Goal: Information Seeking & Learning: Learn about a topic

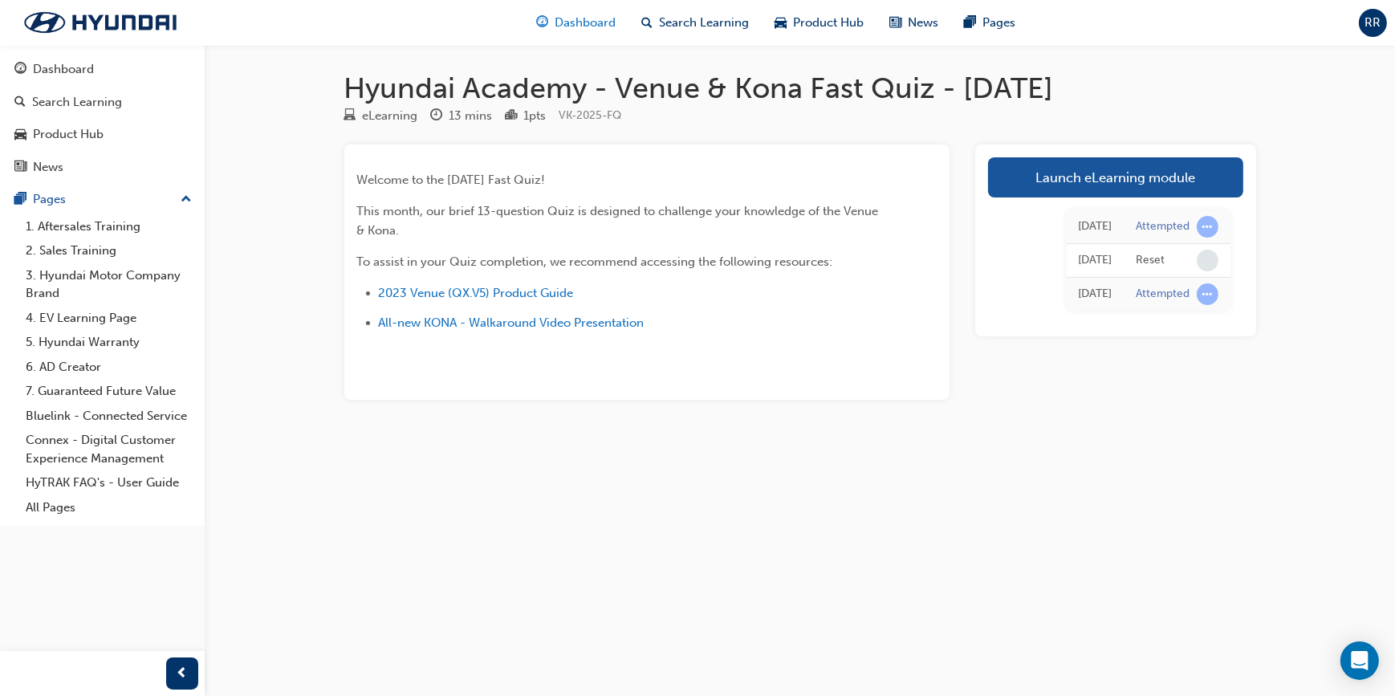
click at [553, 23] on div "Dashboard" at bounding box center [575, 22] width 105 height 33
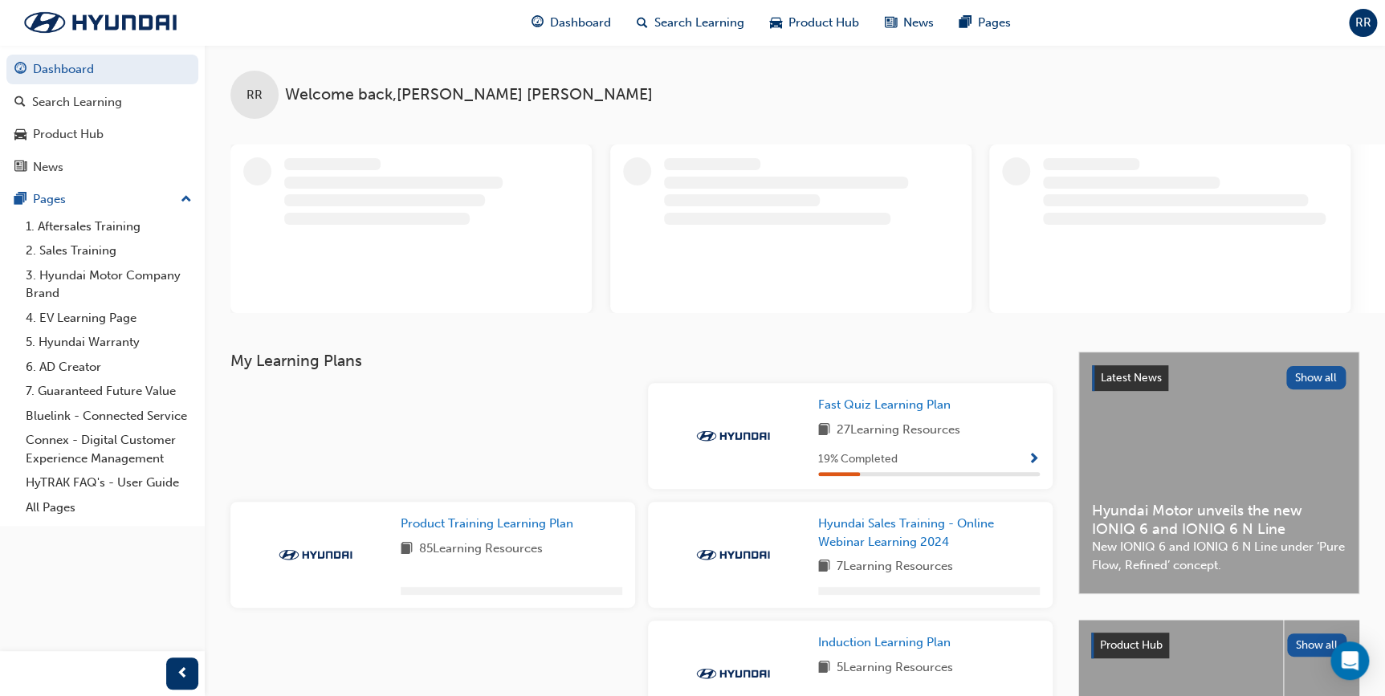
scroll to position [72, 0]
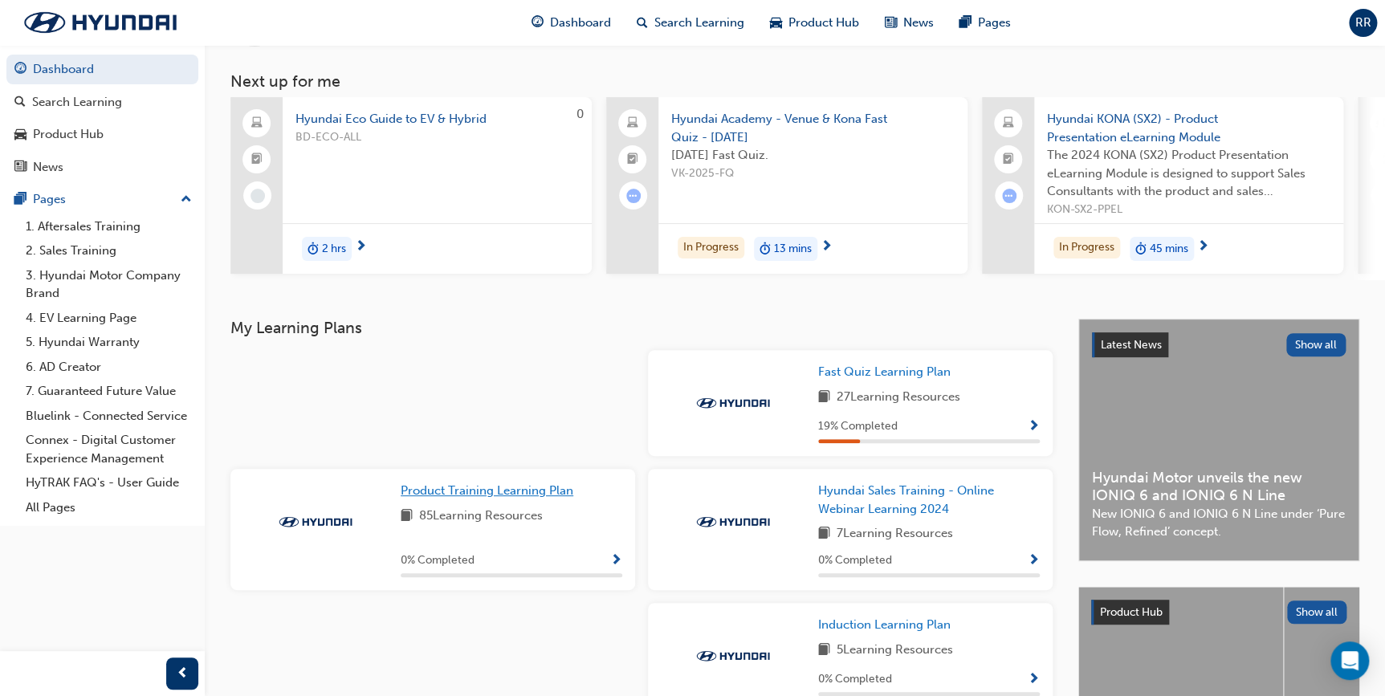
click at [518, 490] on span "Product Training Learning Plan" at bounding box center [487, 490] width 173 height 14
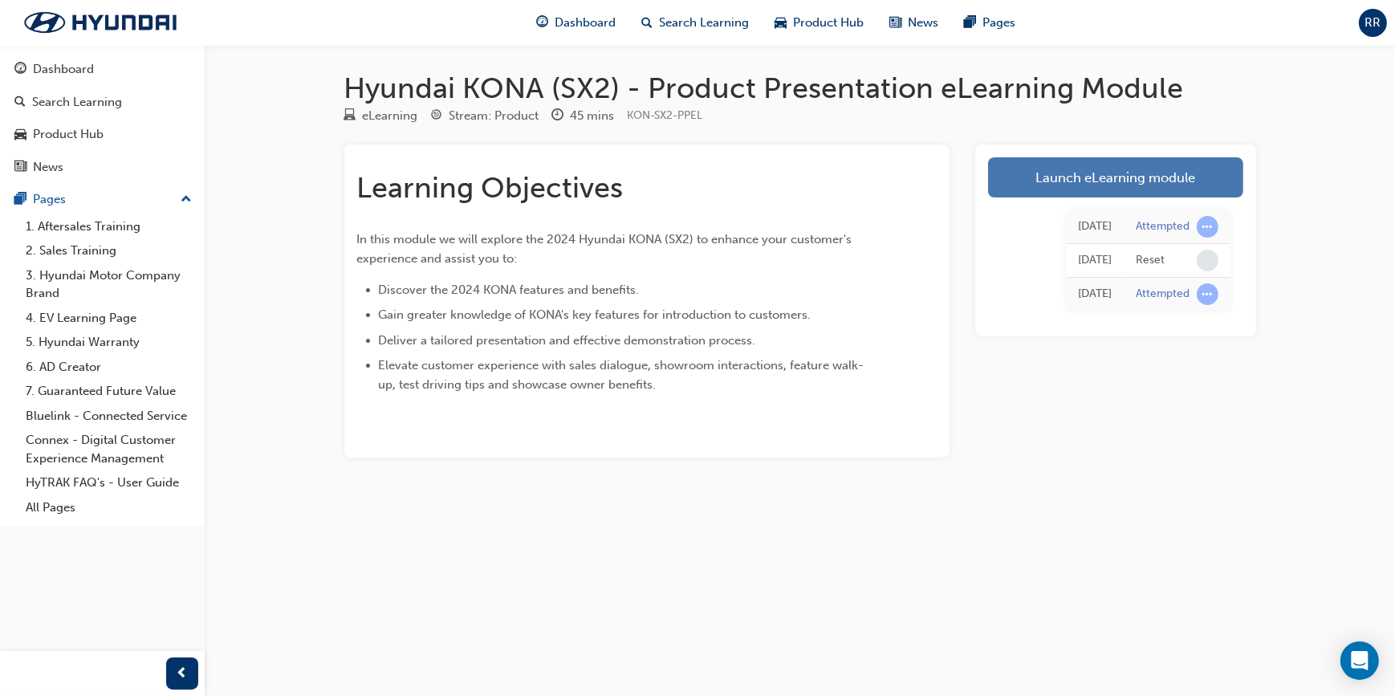
click at [1109, 176] on link "Launch eLearning module" at bounding box center [1115, 177] width 255 height 40
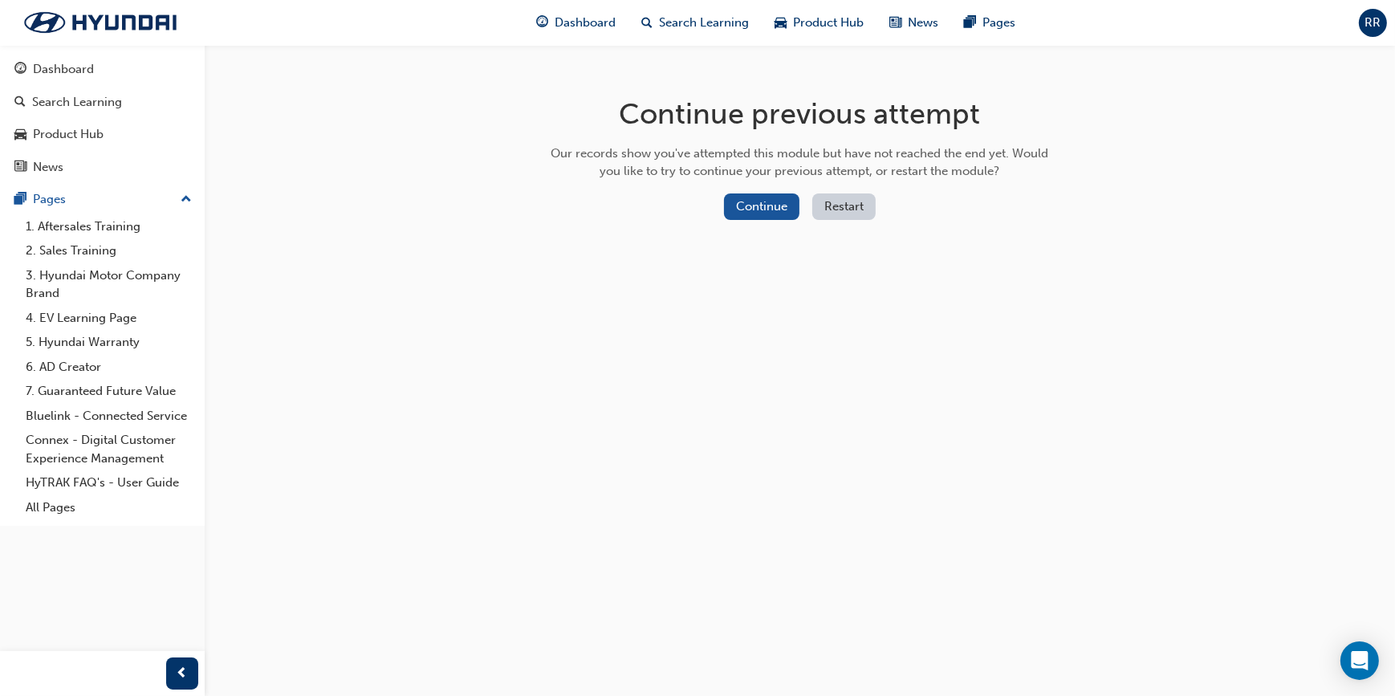
click at [814, 204] on button "Restart" at bounding box center [843, 206] width 63 height 26
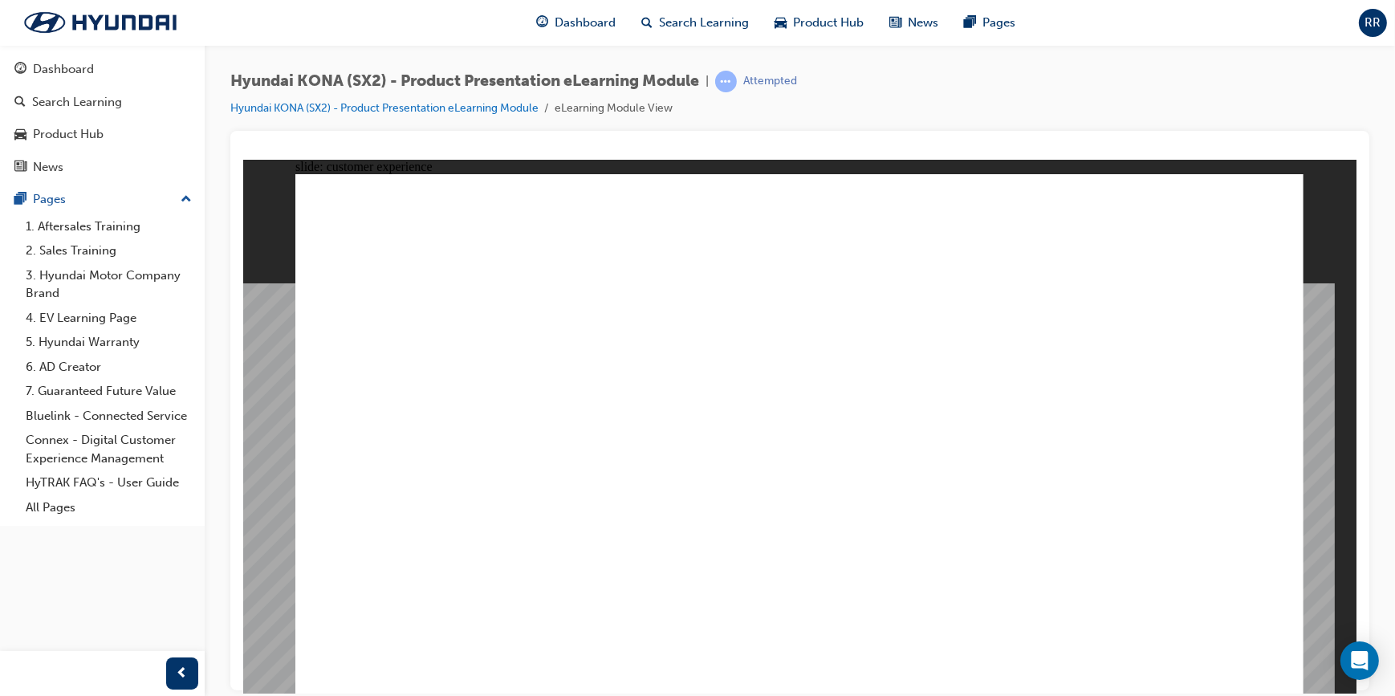
click at [242, 159] on image at bounding box center [242, 159] width 0 height 0
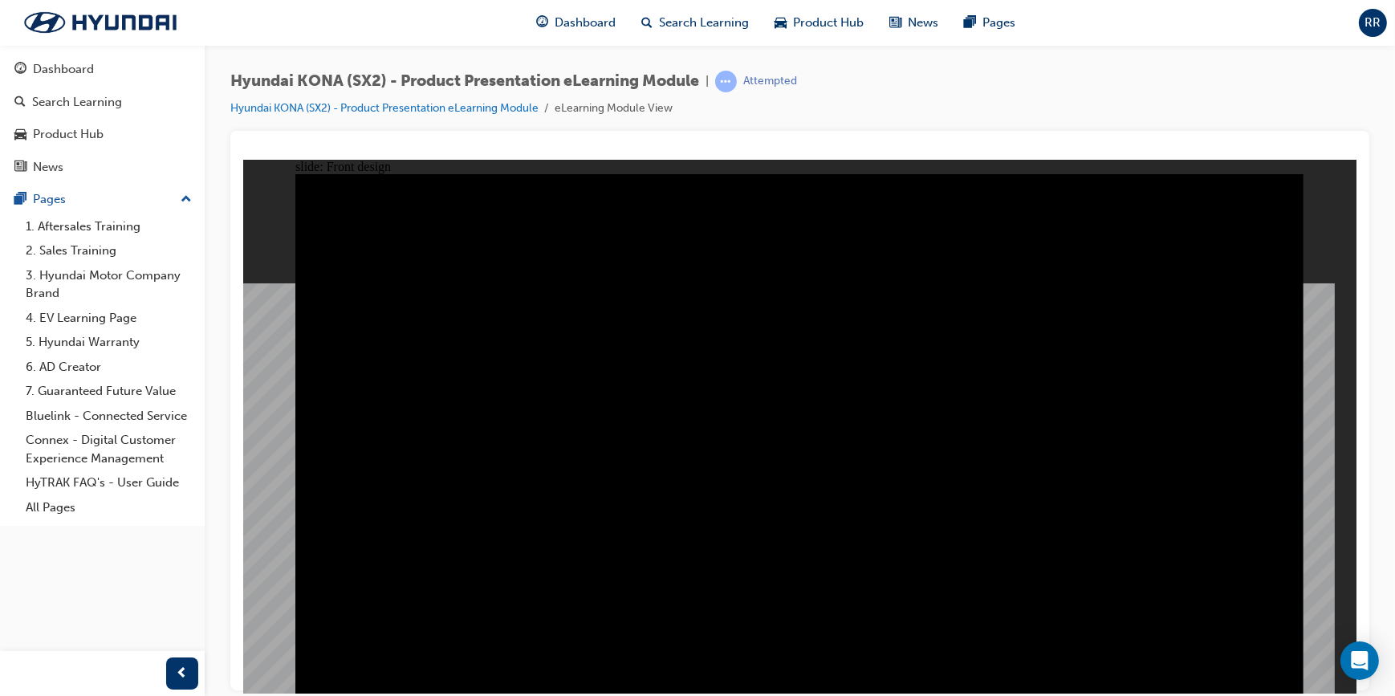
click at [242, 159] on image at bounding box center [242, 159] width 0 height 0
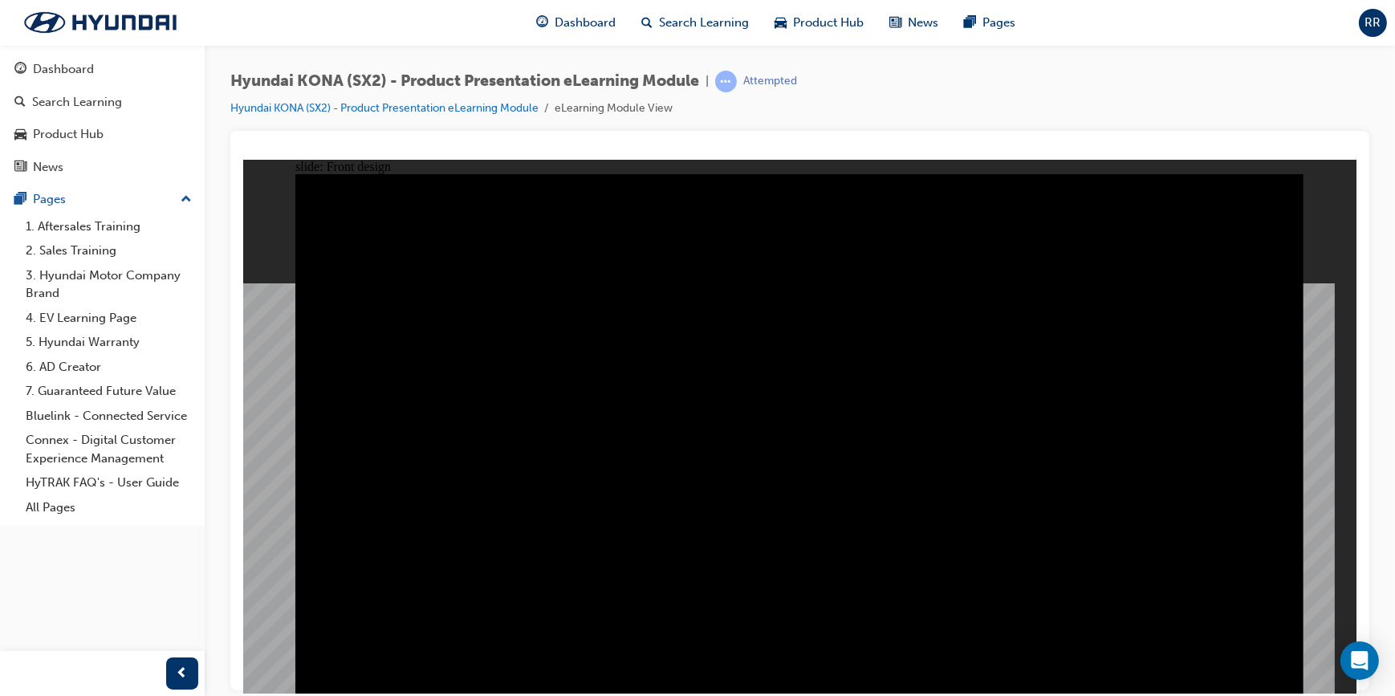
click at [242, 159] on image at bounding box center [242, 159] width 0 height 0
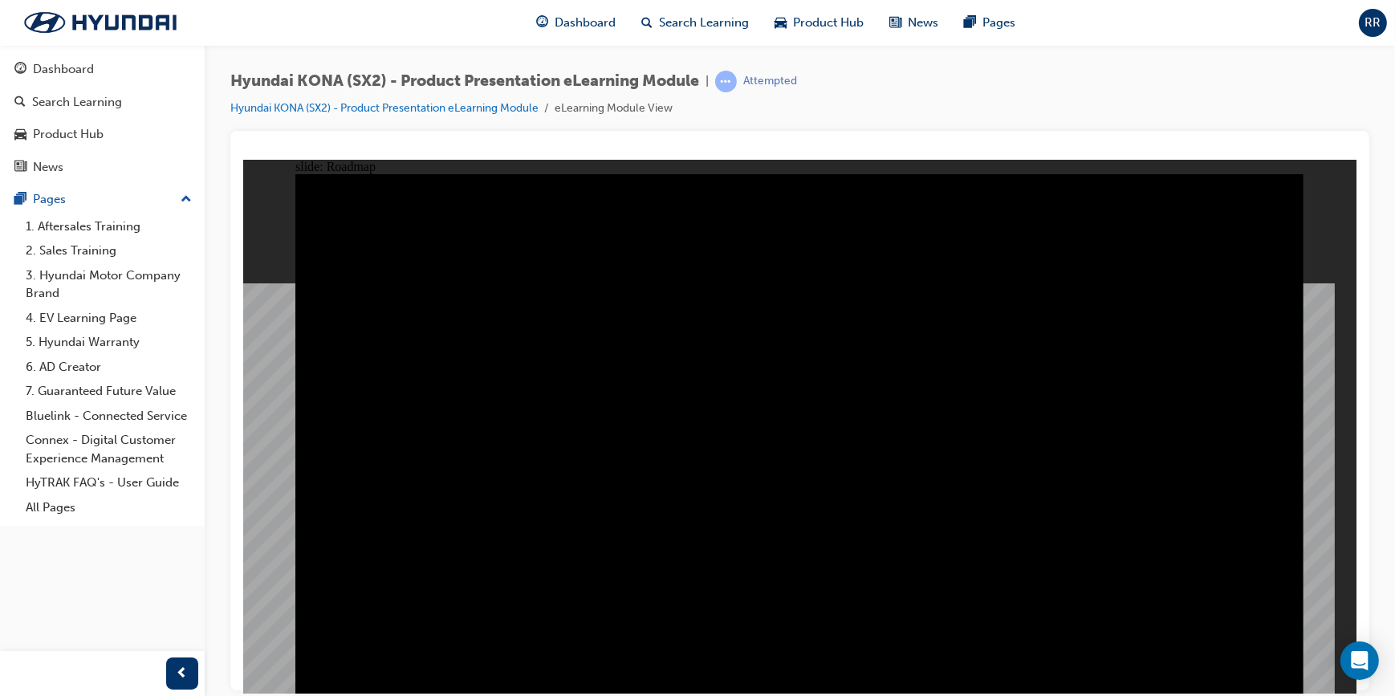
click at [586, 24] on span "Dashboard" at bounding box center [585, 23] width 61 height 18
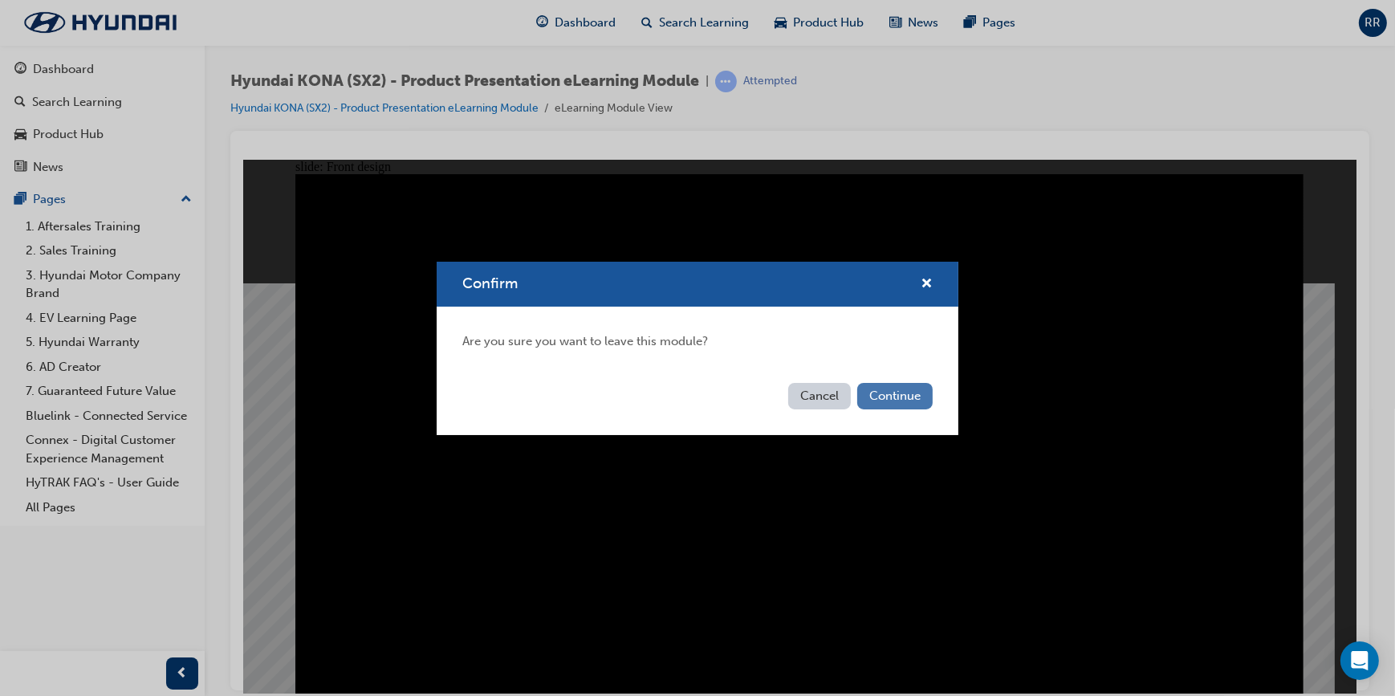
click at [886, 402] on button "Continue" at bounding box center [894, 396] width 75 height 26
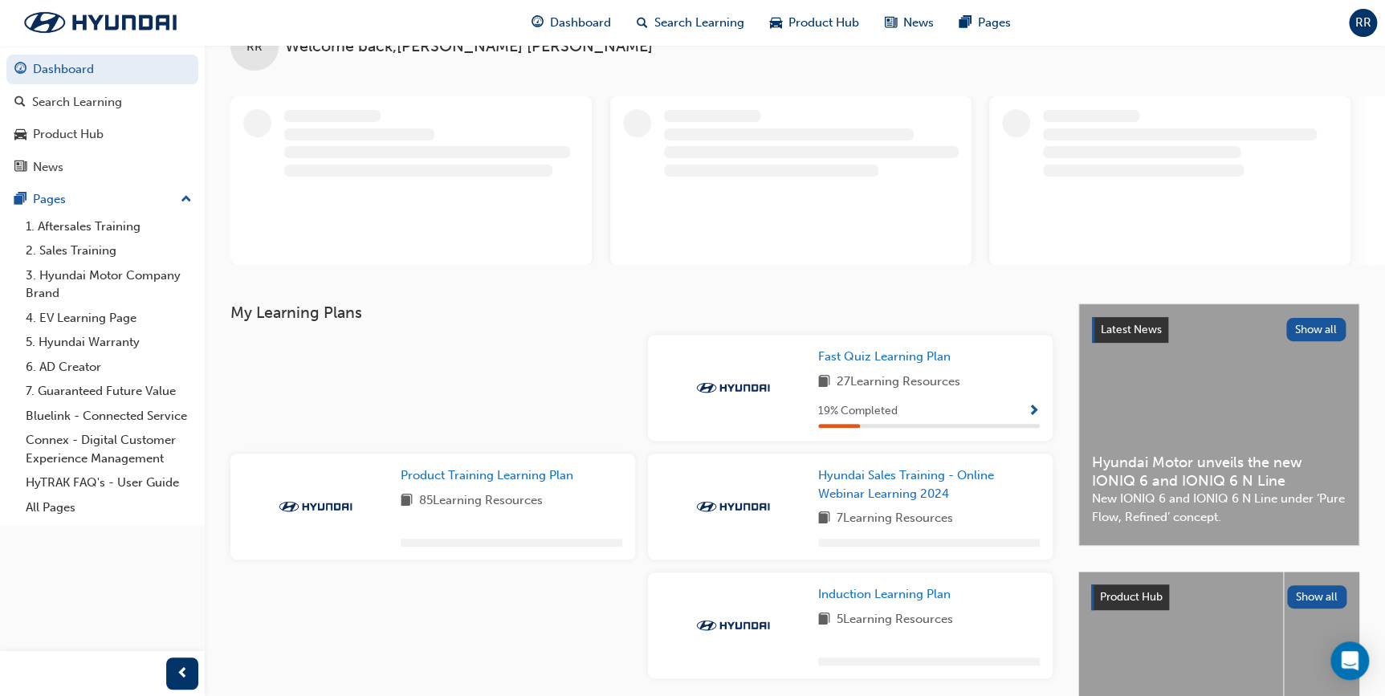
scroll to position [72, 0]
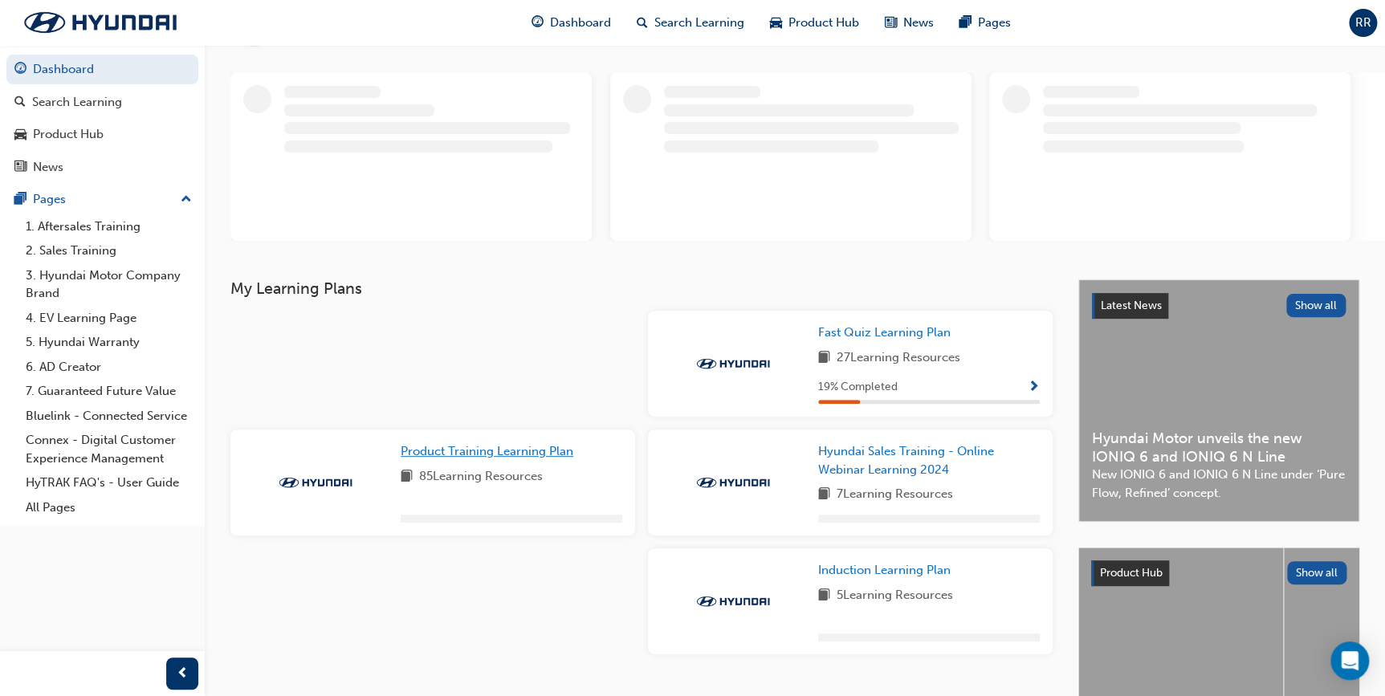
click at [547, 445] on span "Product Training Learning Plan" at bounding box center [487, 451] width 173 height 14
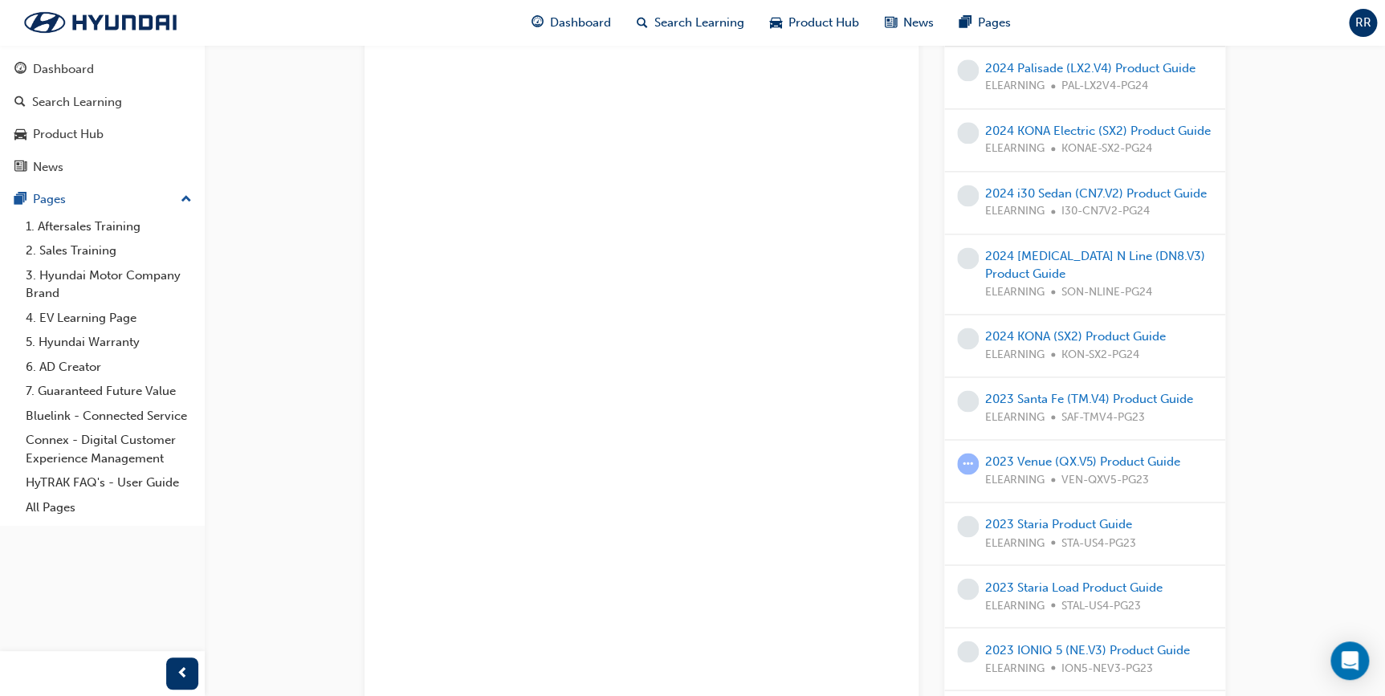
scroll to position [1021, 0]
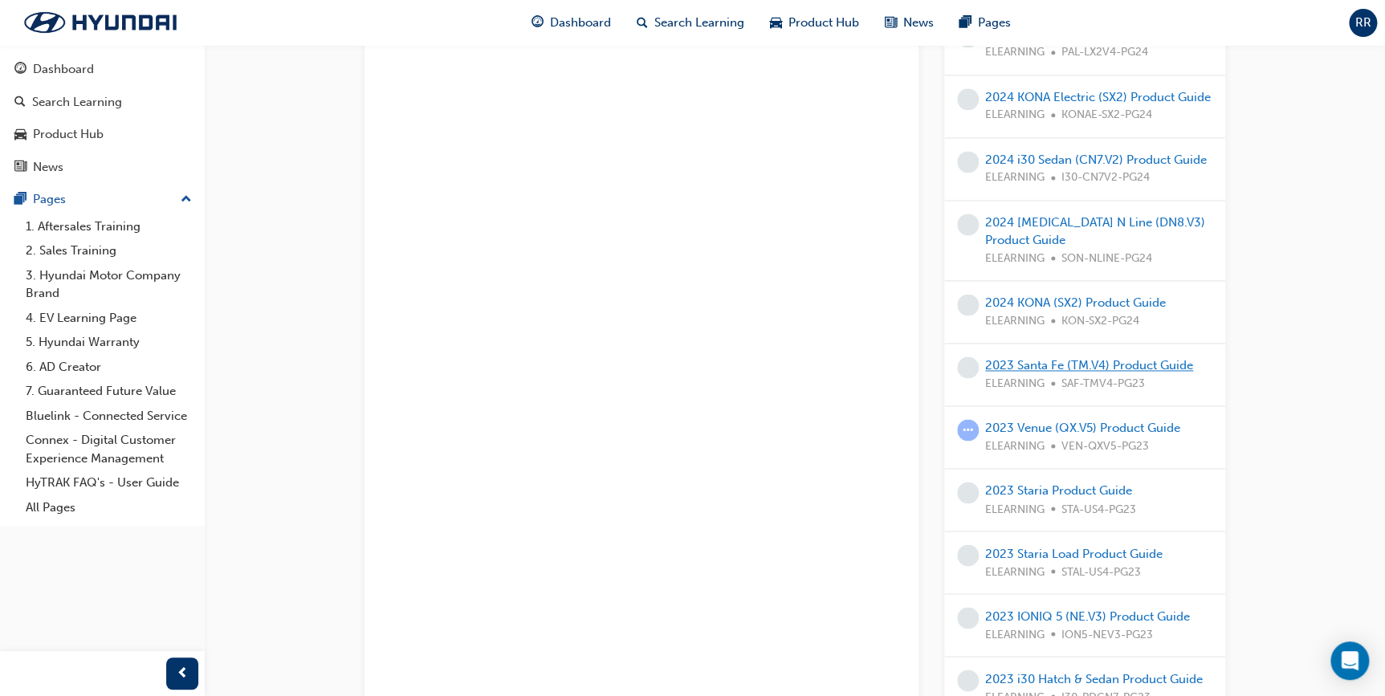
click at [1020, 373] on link "2023 Santa Fe (TM.V4) Product Guide" at bounding box center [1089, 365] width 208 height 14
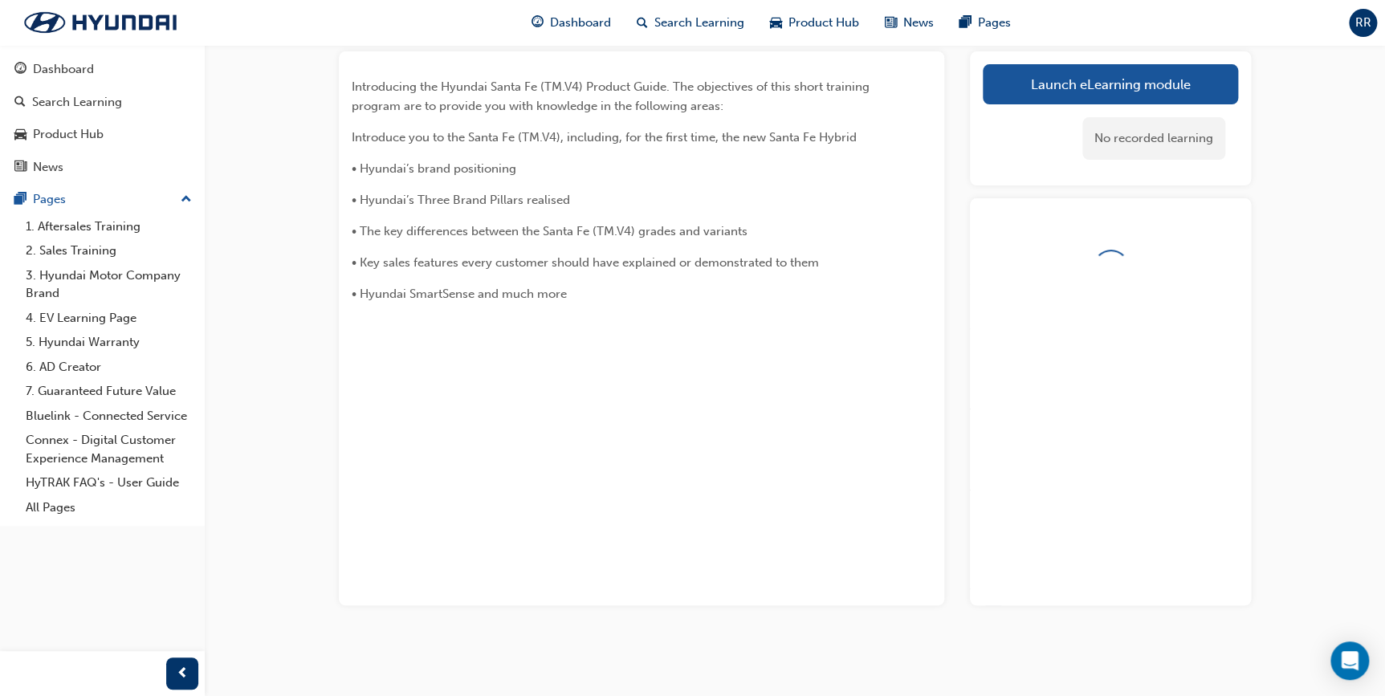
scroll to position [105, 0]
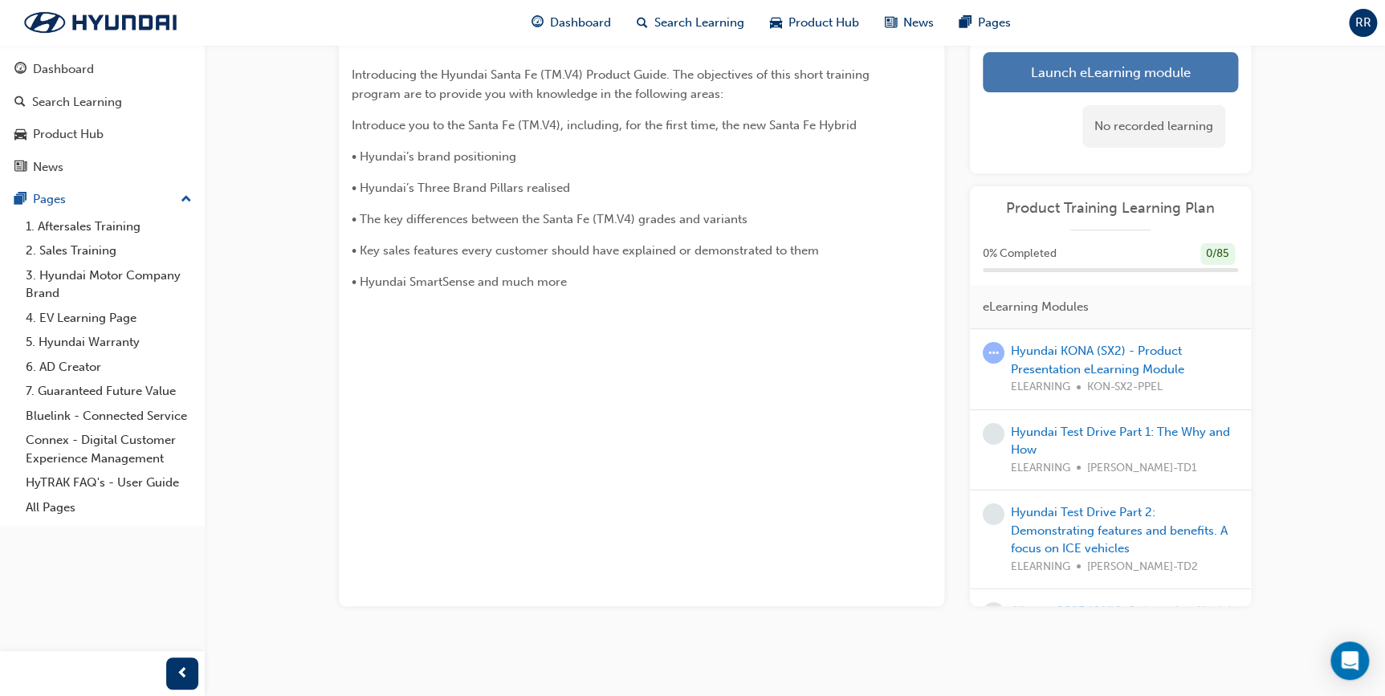
click at [1081, 75] on link "Launch eLearning module" at bounding box center [1110, 72] width 255 height 40
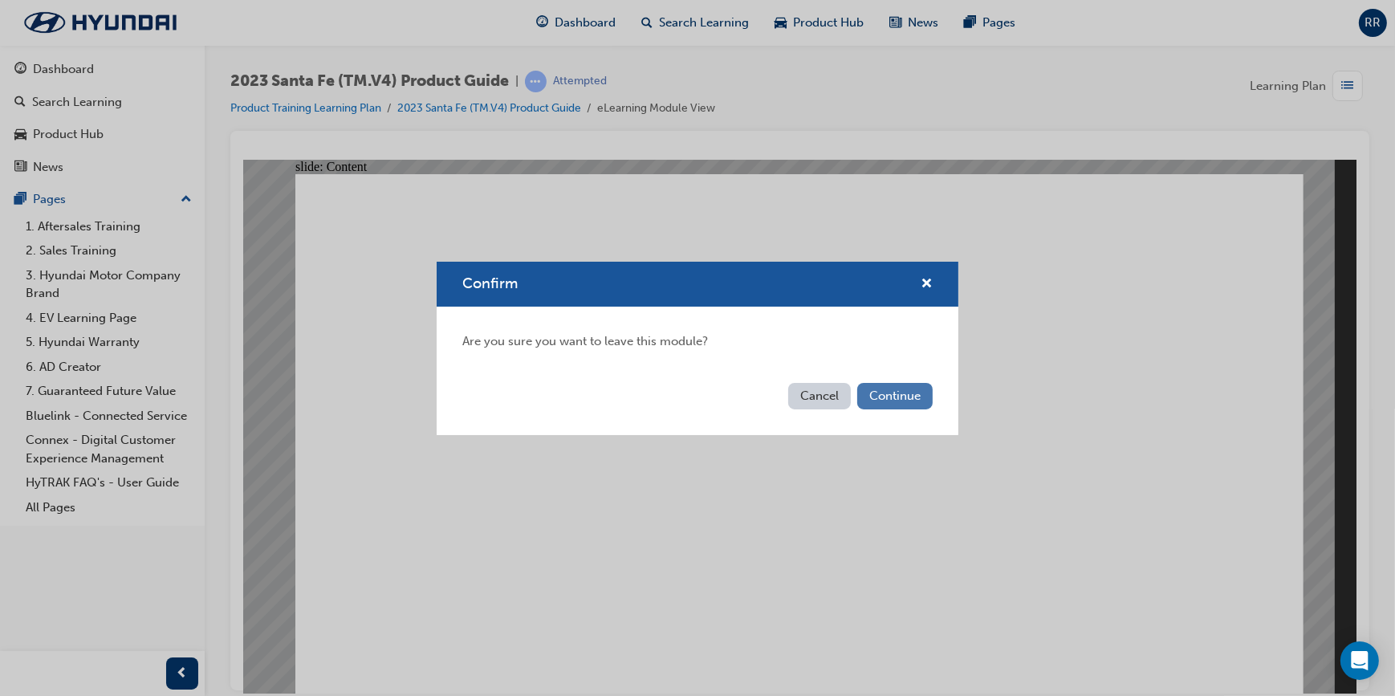
click at [874, 400] on button "Continue" at bounding box center [894, 396] width 75 height 26
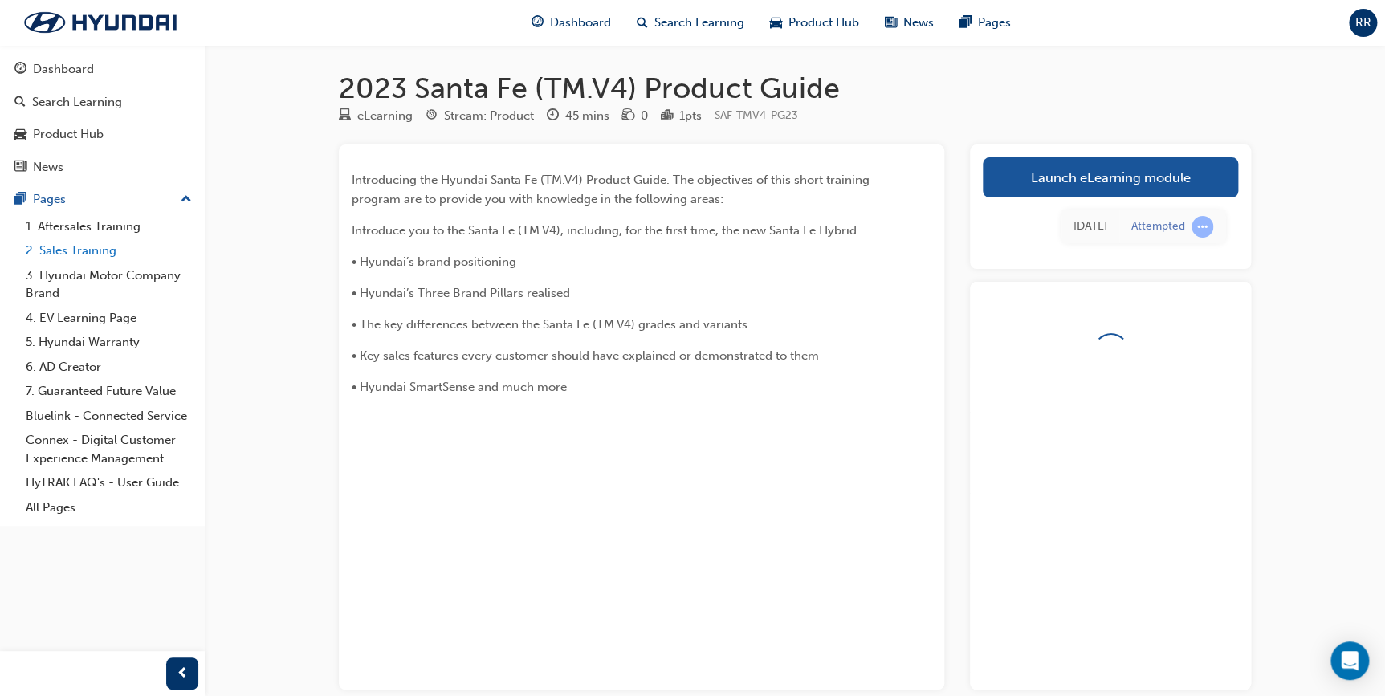
click at [39, 250] on link "2. Sales Training" at bounding box center [108, 250] width 179 height 25
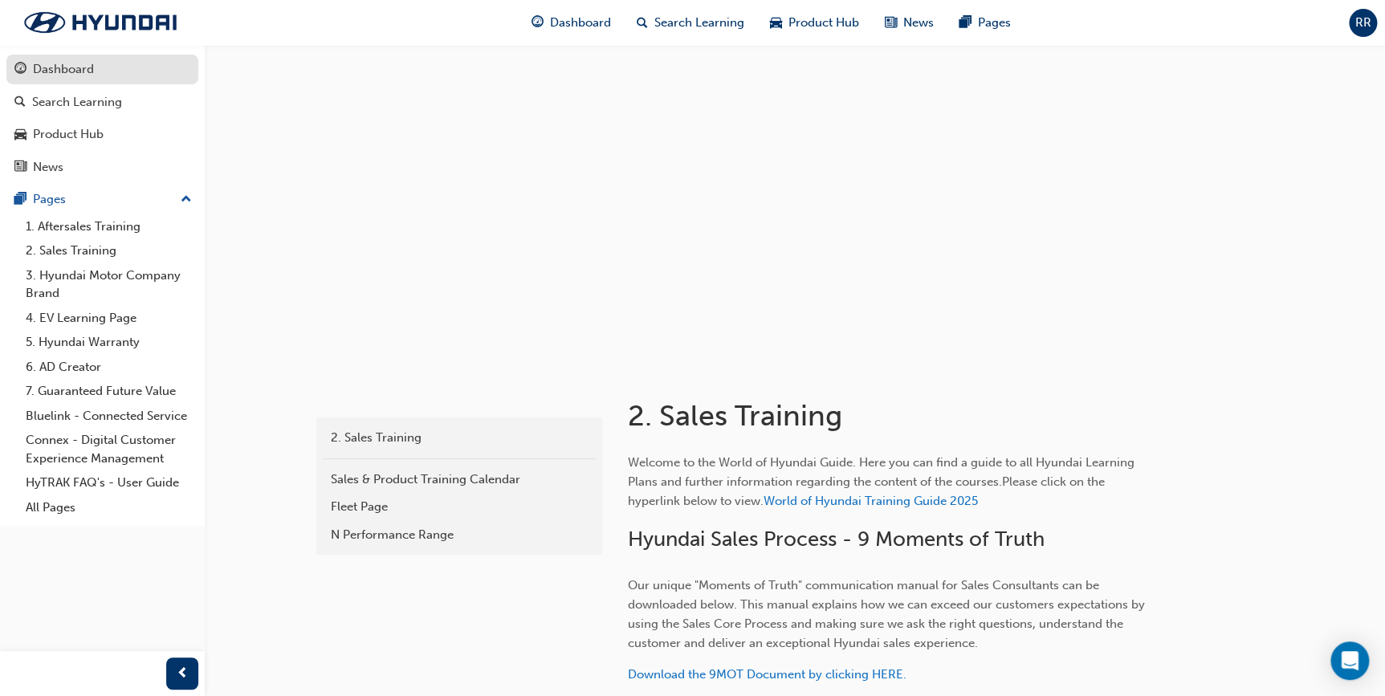
click at [108, 75] on div "Dashboard" at bounding box center [102, 69] width 176 height 20
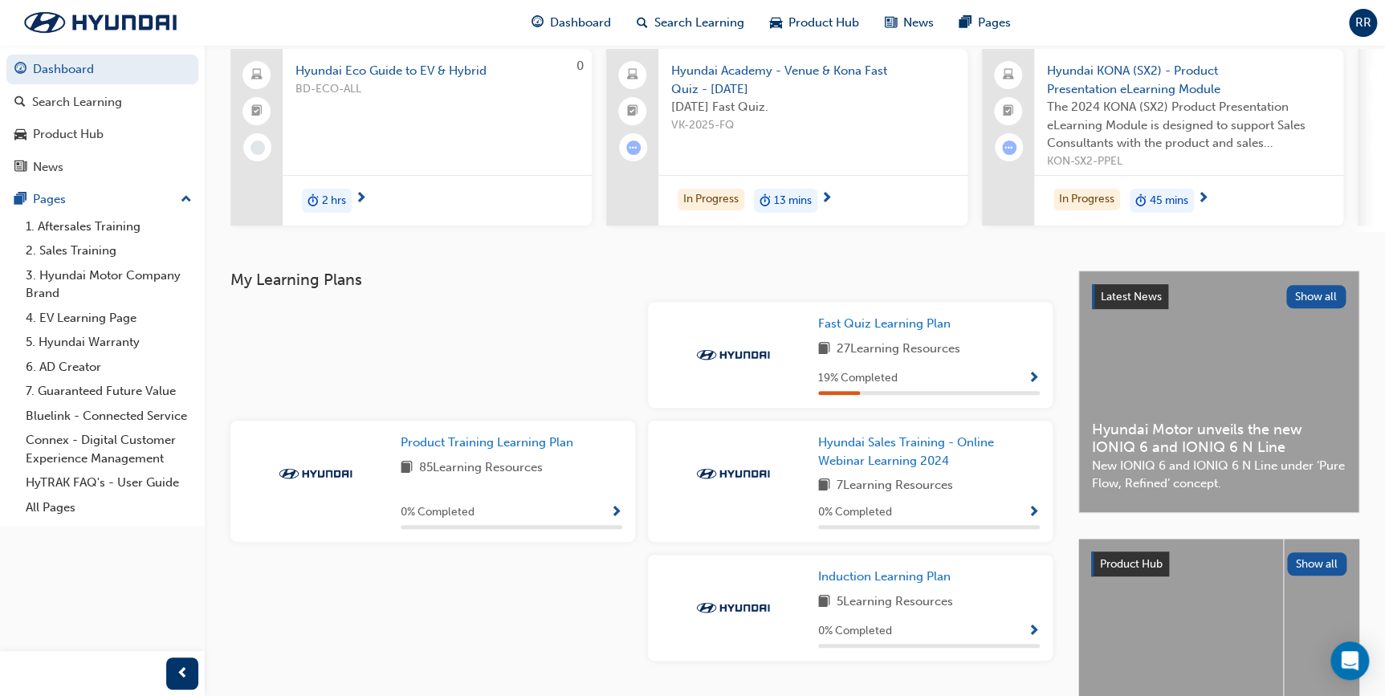
scroll to position [145, 0]
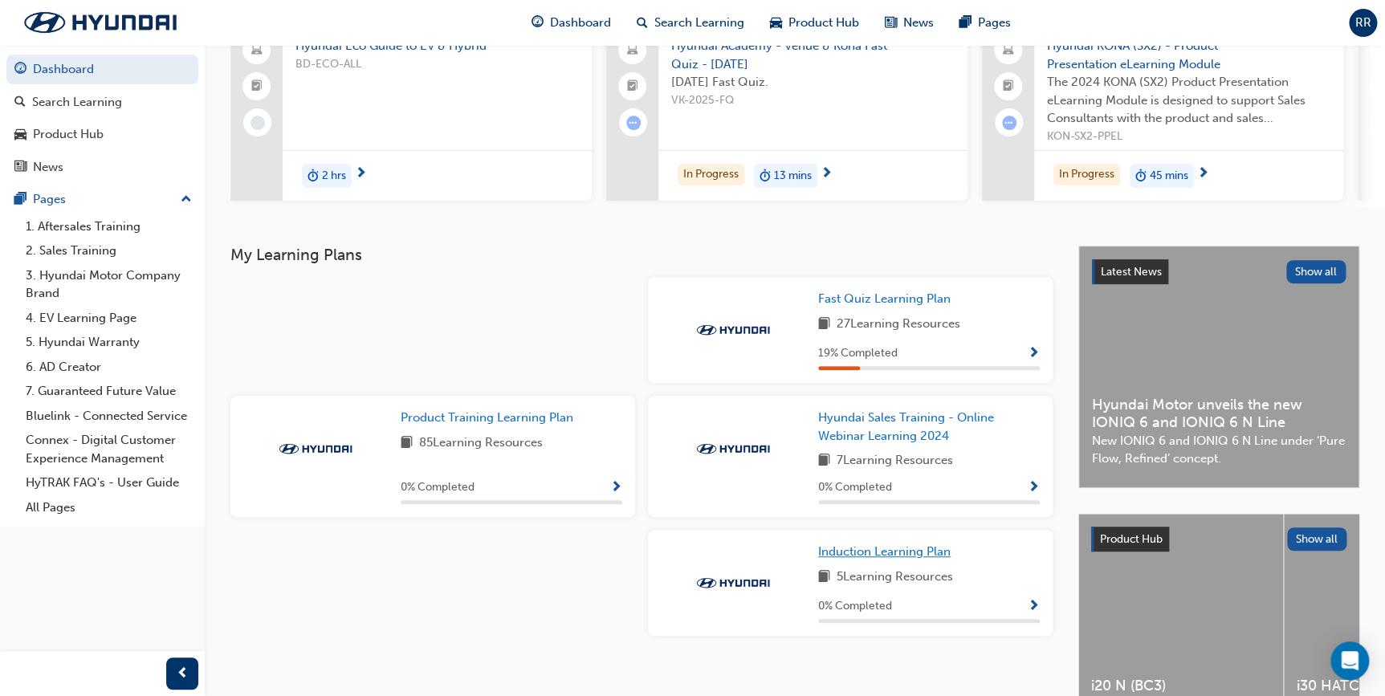
click at [925, 554] on span "Induction Learning Plan" at bounding box center [884, 551] width 132 height 14
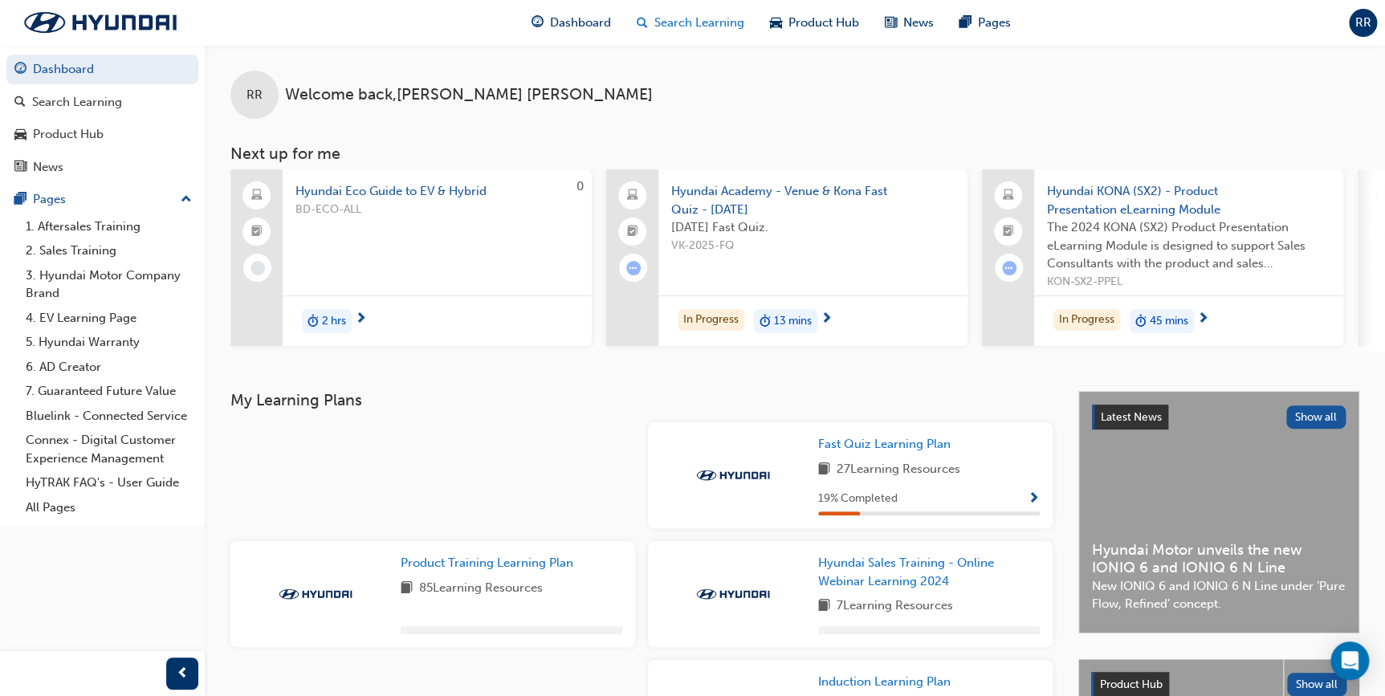
click at [641, 23] on span "search-icon" at bounding box center [642, 23] width 11 height 20
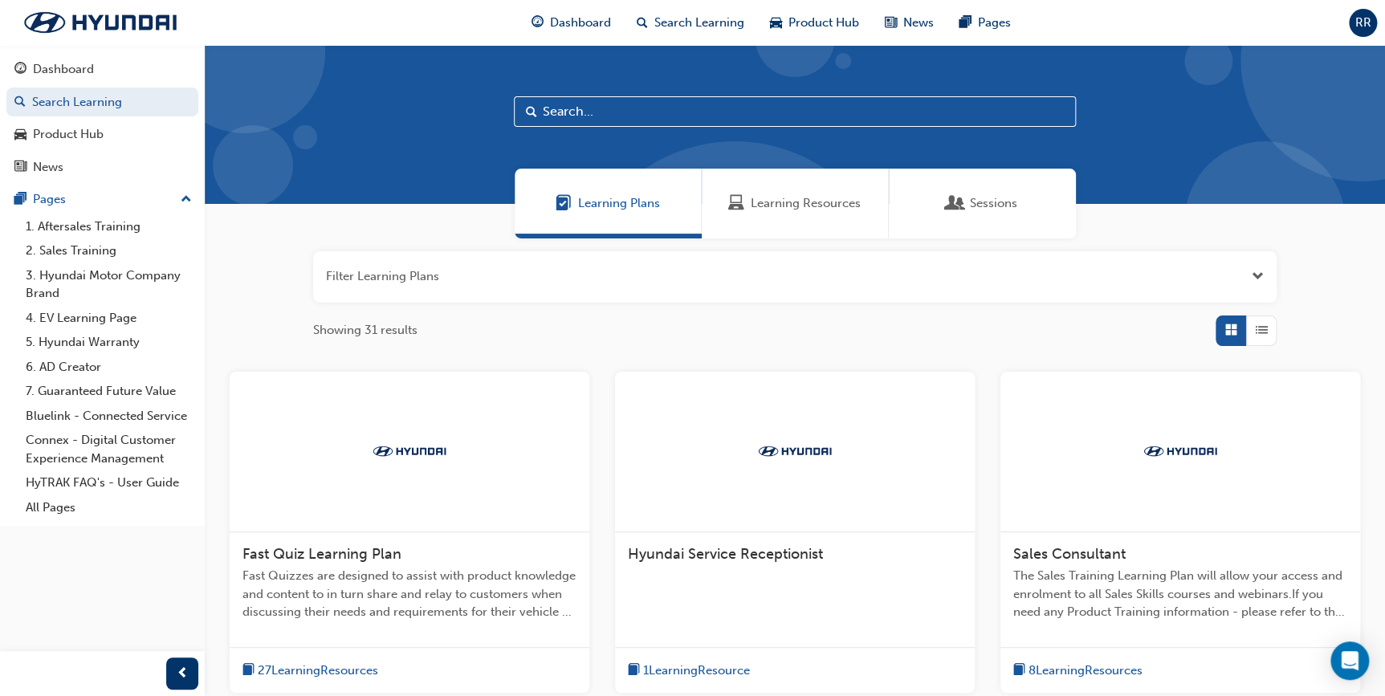
click at [665, 111] on input "text" at bounding box center [795, 111] width 562 height 31
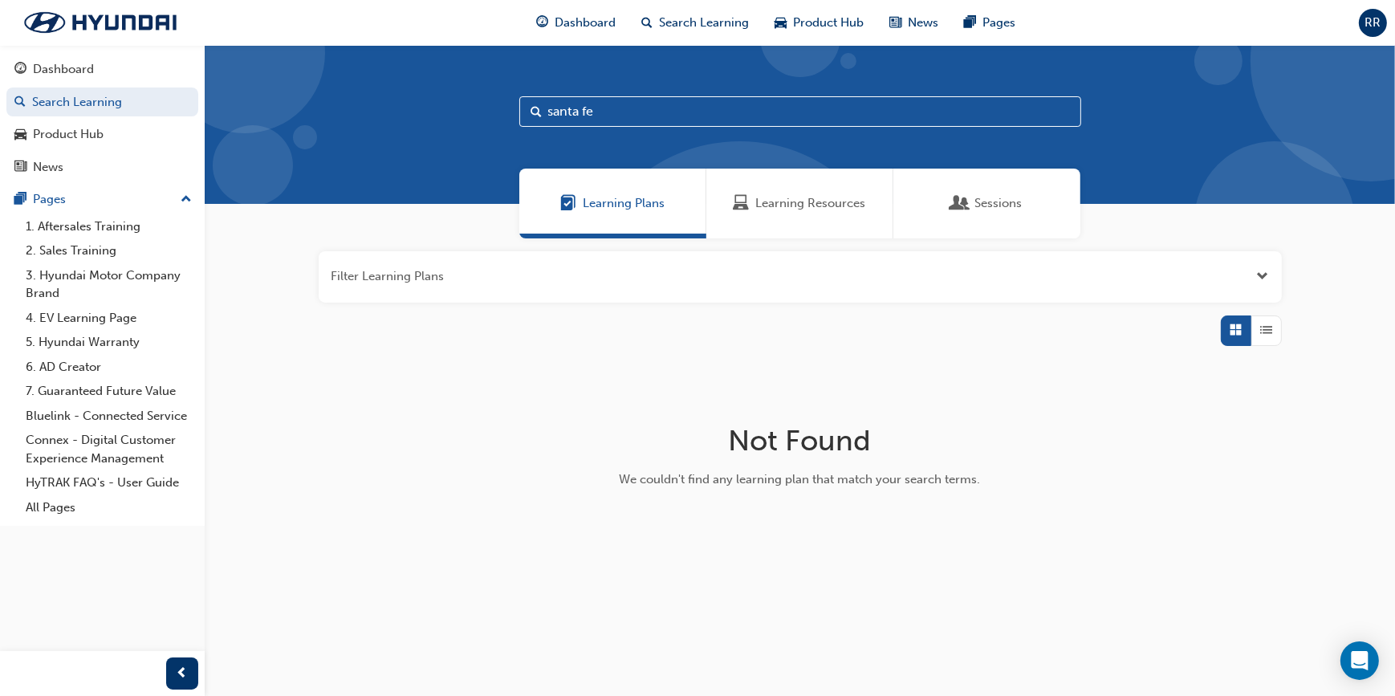
type input "santa fe"
click at [821, 200] on span "Learning Resources" at bounding box center [811, 203] width 110 height 18
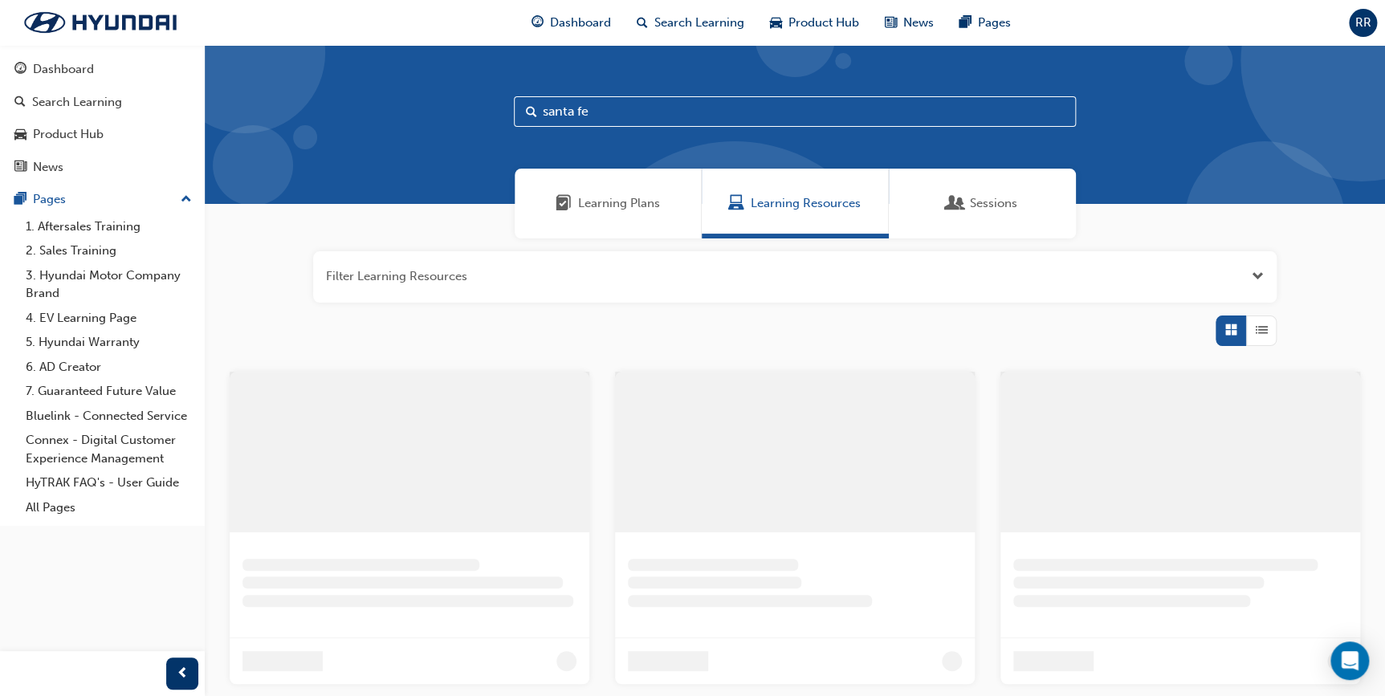
click at [942, 202] on div "Sessions" at bounding box center [982, 204] width 187 height 70
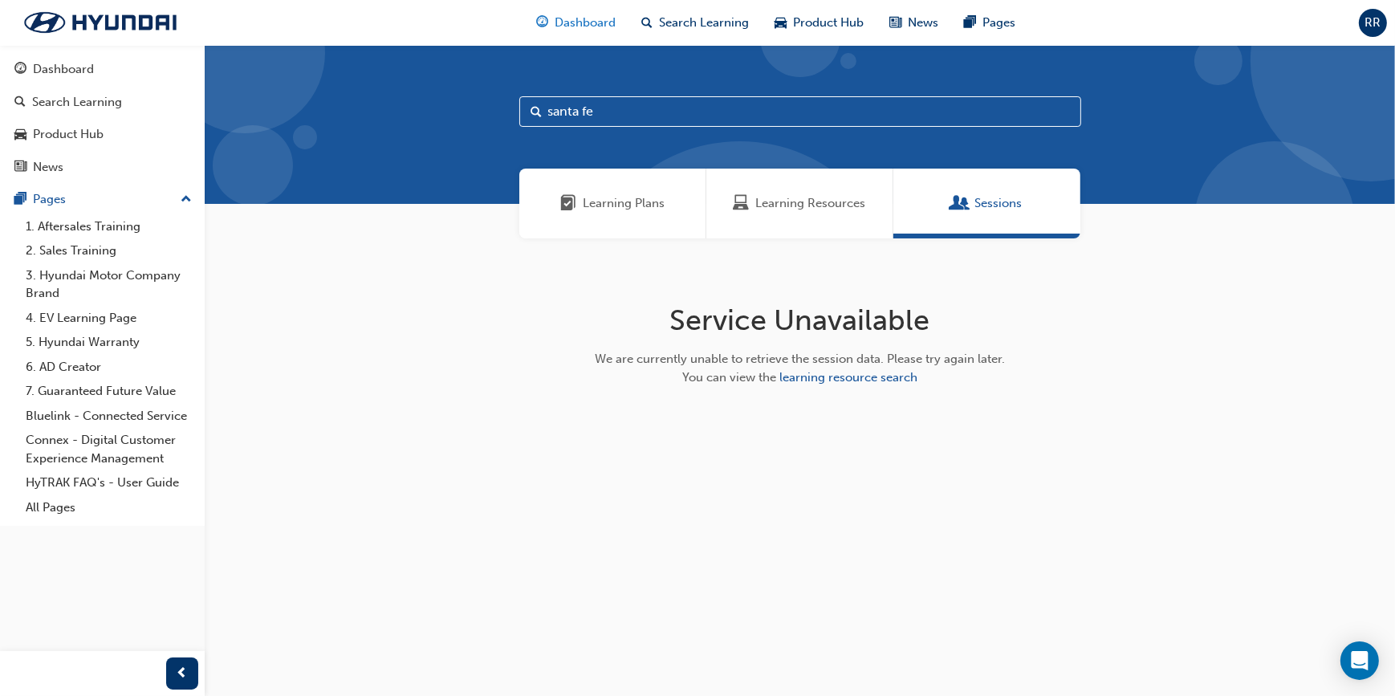
click at [586, 23] on span "Dashboard" at bounding box center [585, 23] width 61 height 18
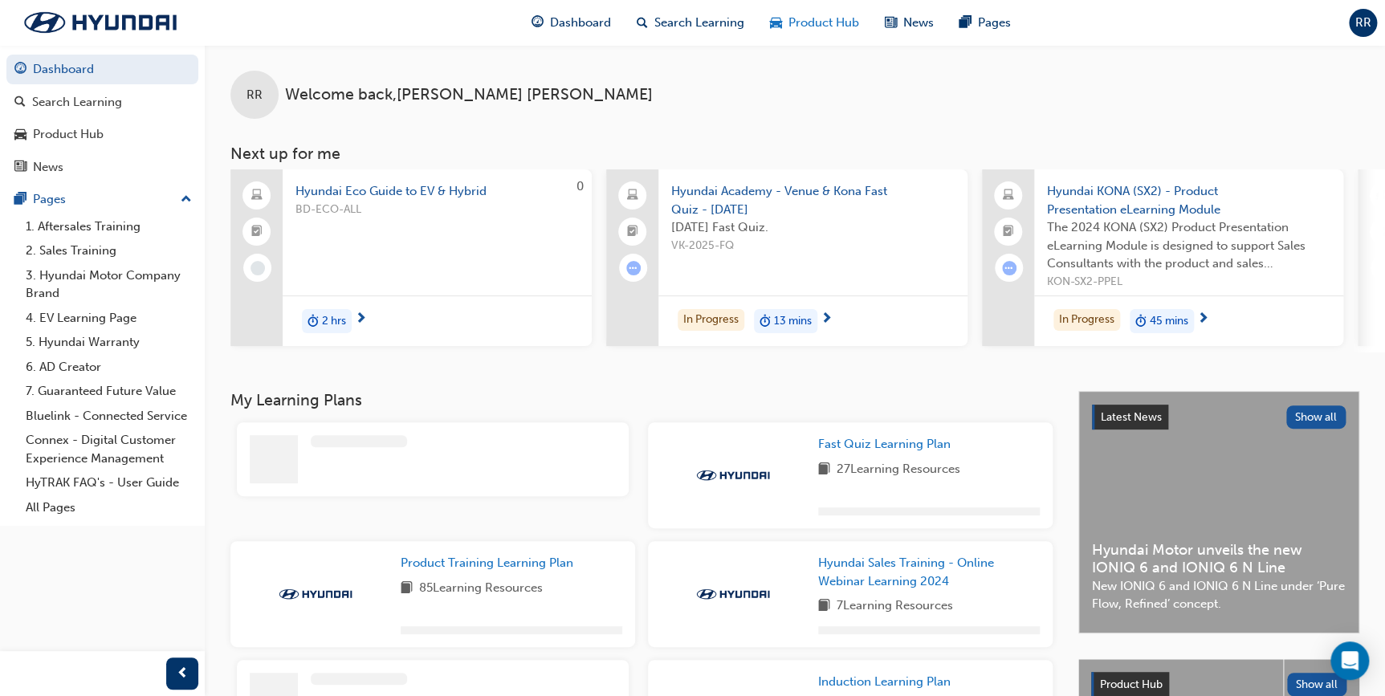
click at [788, 23] on span "Product Hub" at bounding box center [823, 23] width 71 height 18
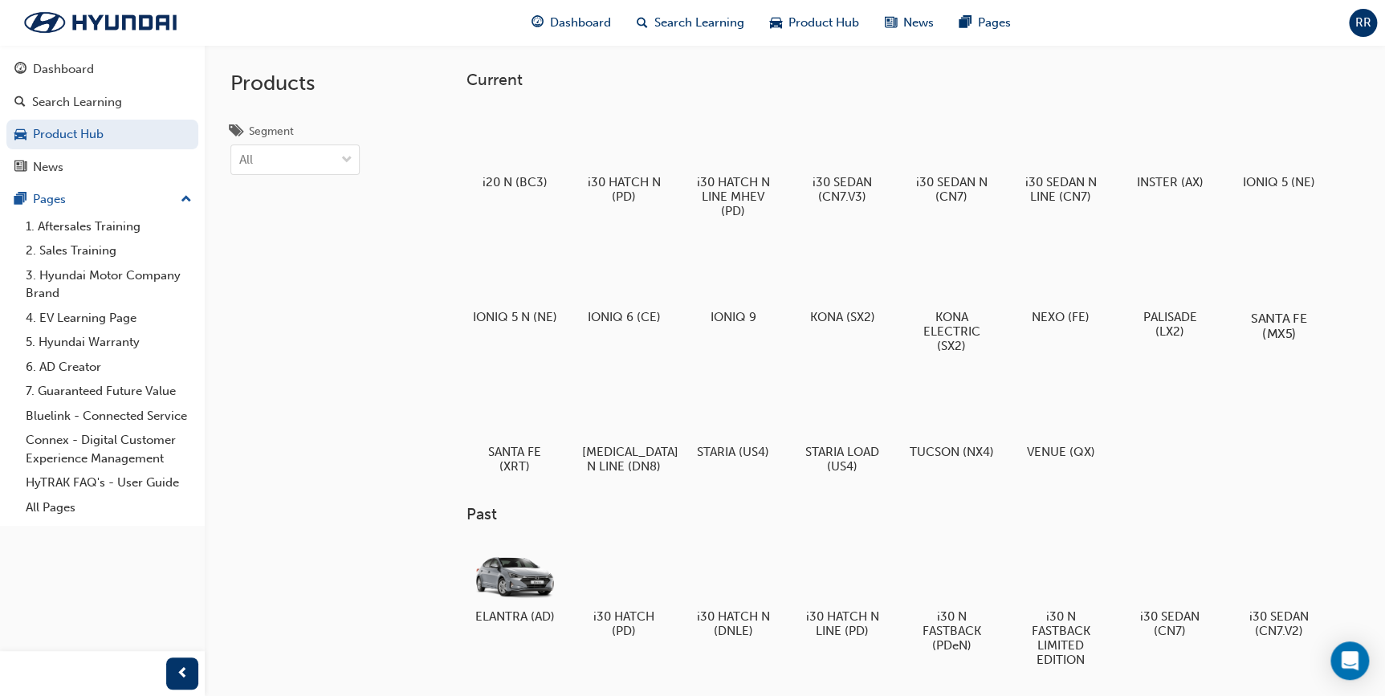
click at [1272, 281] on div at bounding box center [1278, 272] width 89 height 64
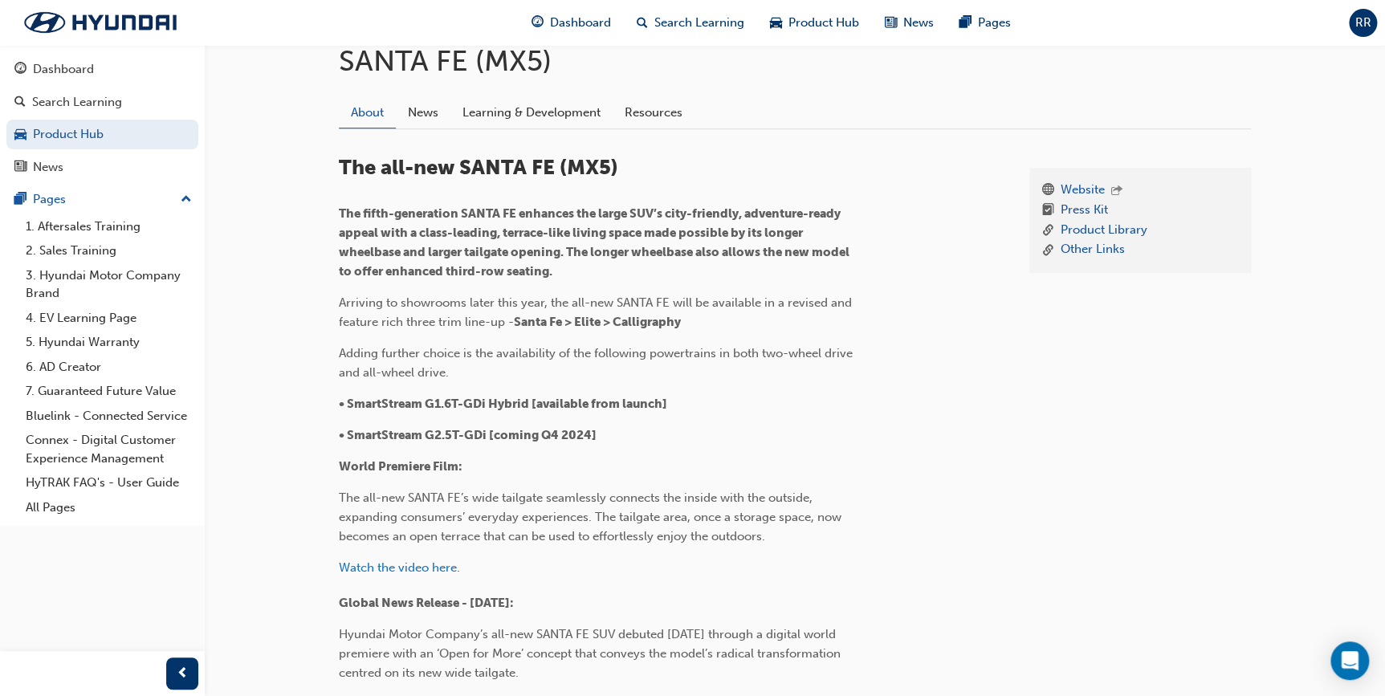
scroll to position [311, 0]
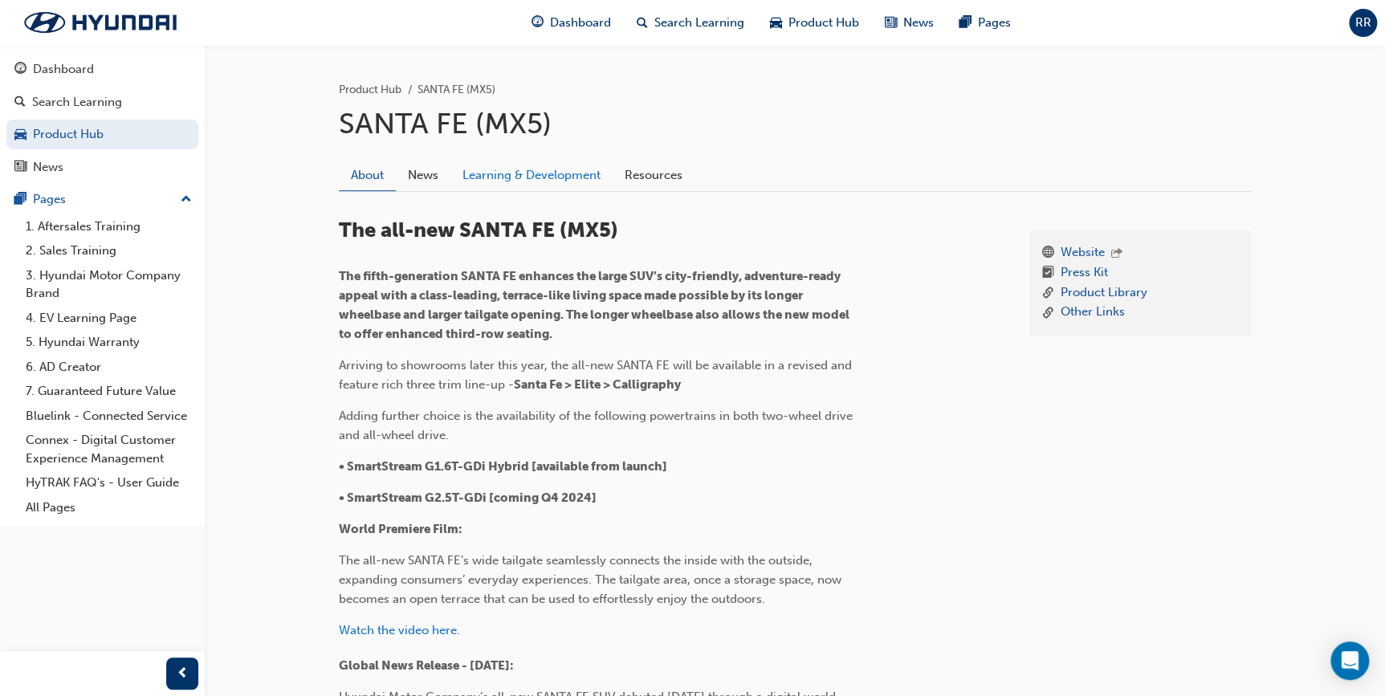
click at [470, 162] on link "Learning & Development" at bounding box center [531, 175] width 162 height 31
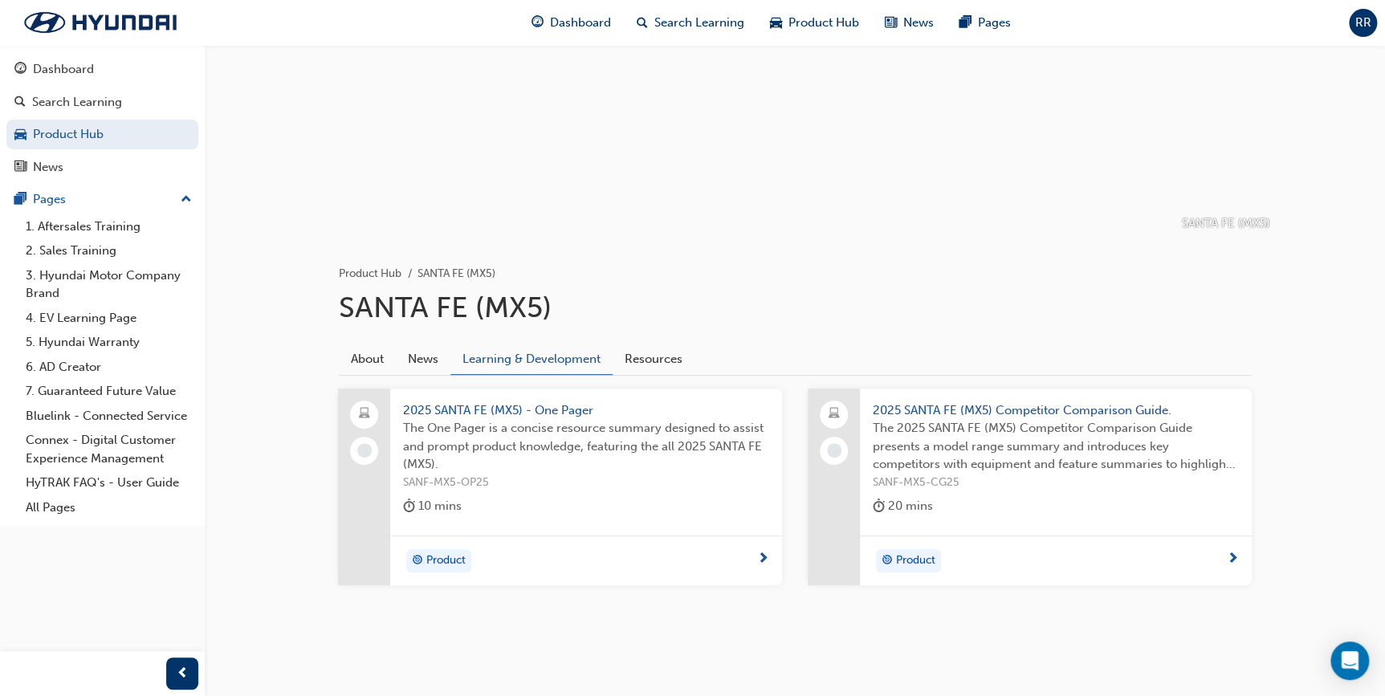
scroll to position [132, 0]
click at [510, 394] on div "2025 SANTA FE (MX5) - One Pager The One Pager is a concise resource summary des…" at bounding box center [586, 458] width 392 height 147
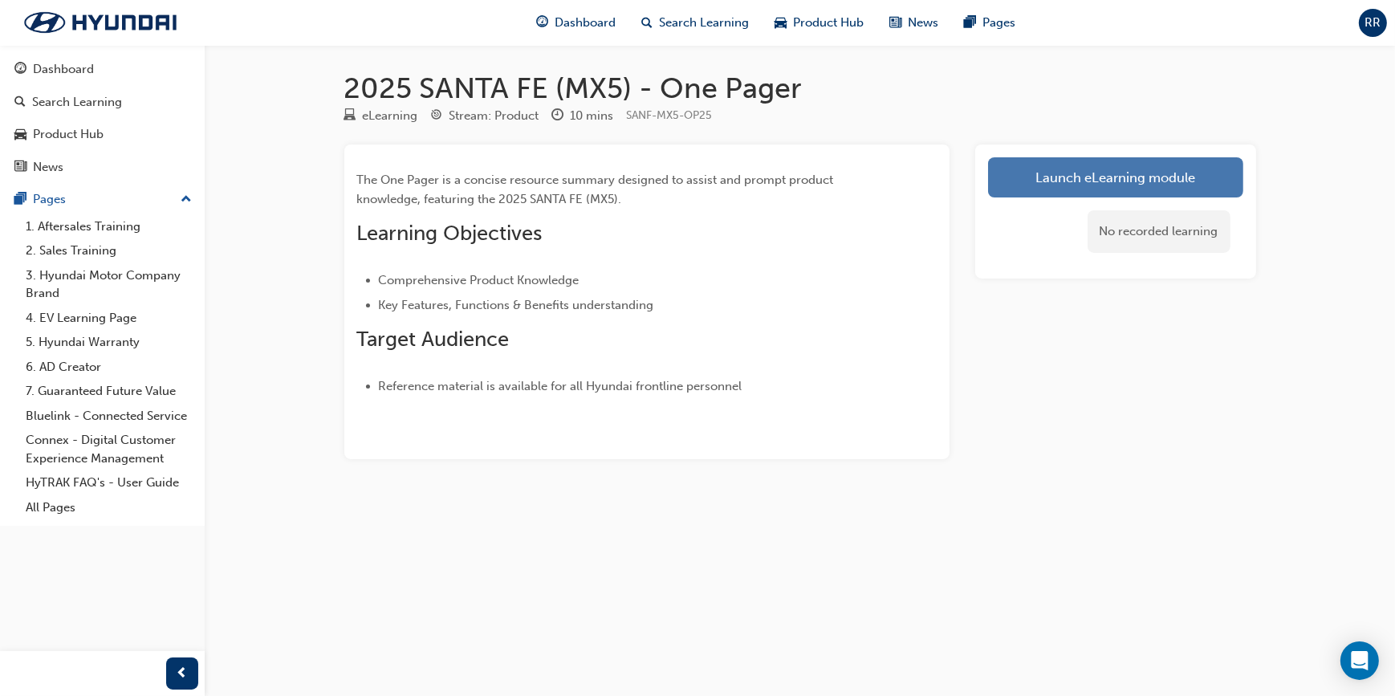
click at [1166, 161] on link "Launch eLearning module" at bounding box center [1115, 177] width 255 height 40
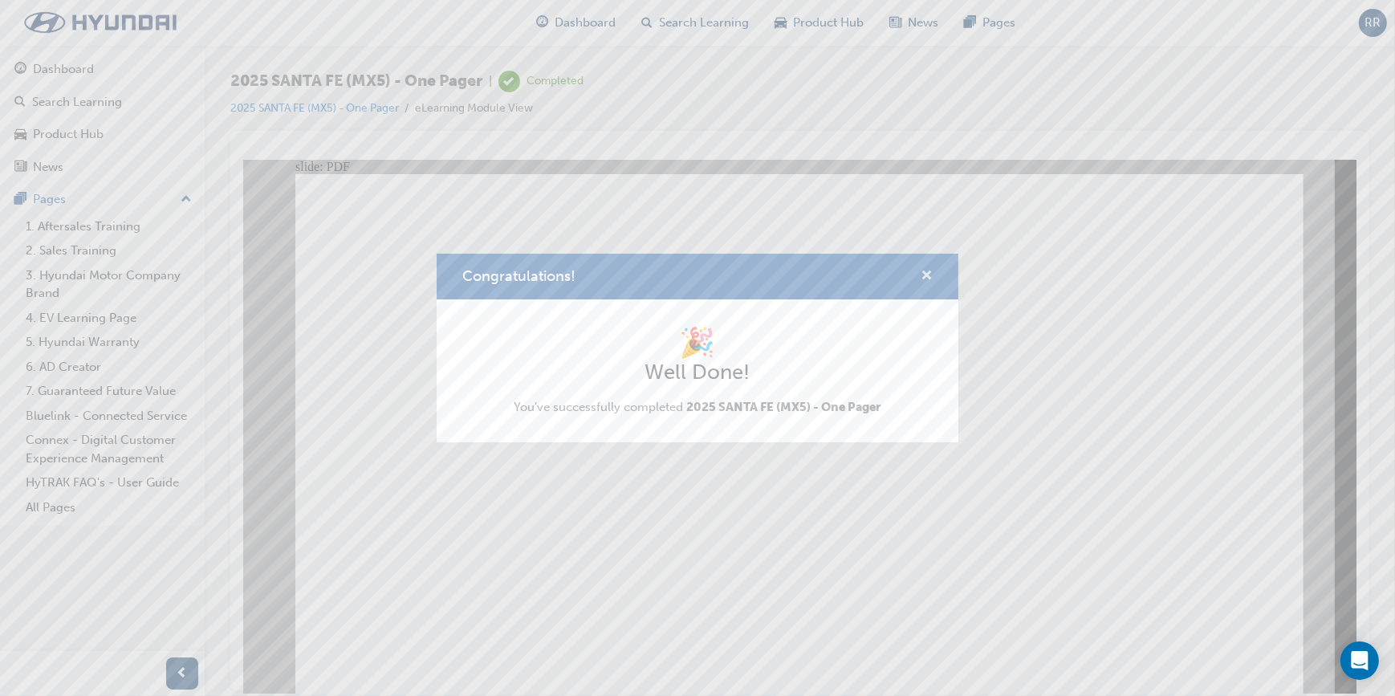
click at [925, 276] on span "cross-icon" at bounding box center [927, 277] width 12 height 14
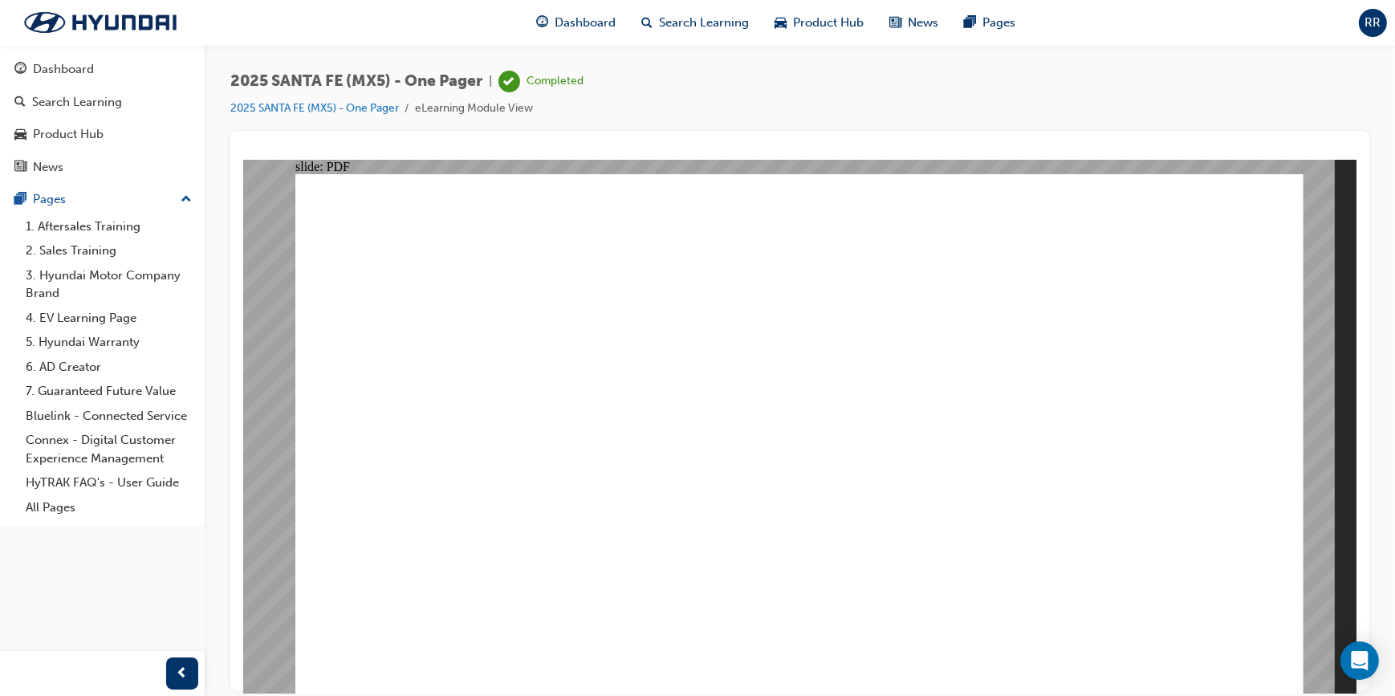
click at [171, 670] on div "button" at bounding box center [182, 674] width 32 height 32
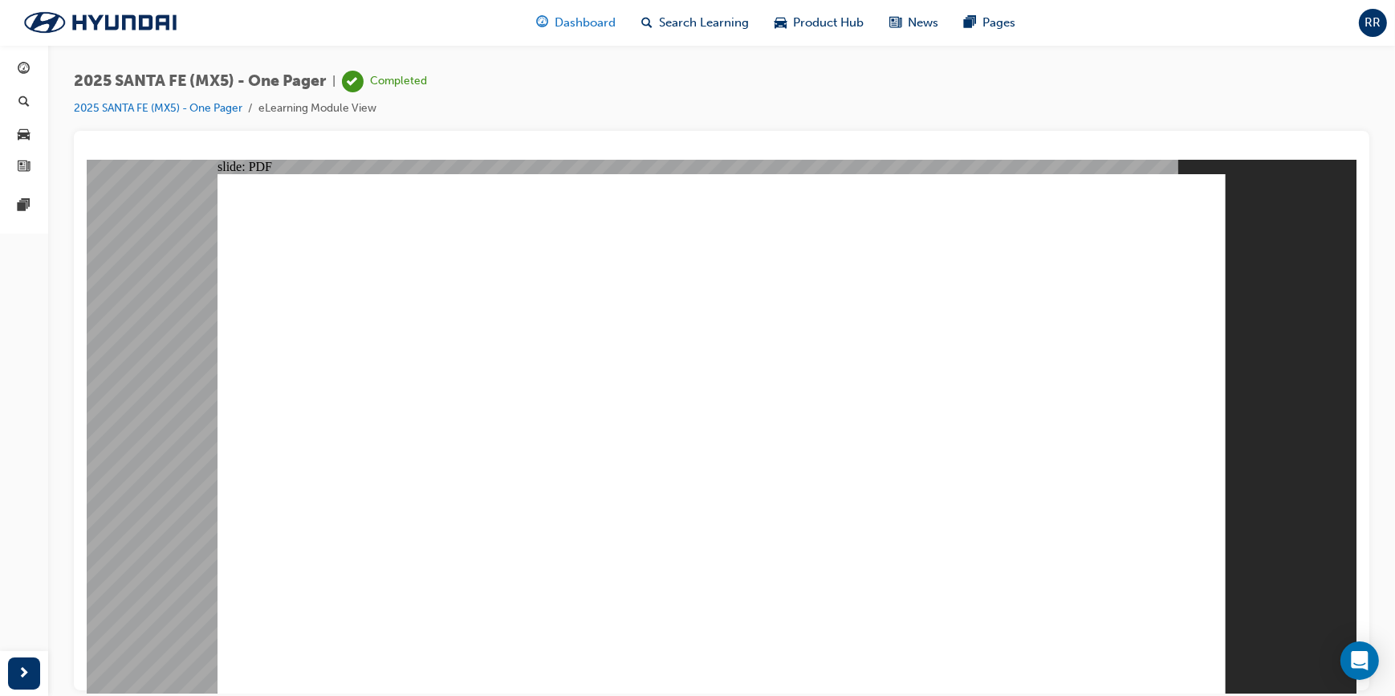
click at [563, 31] on span "Dashboard" at bounding box center [585, 23] width 61 height 18
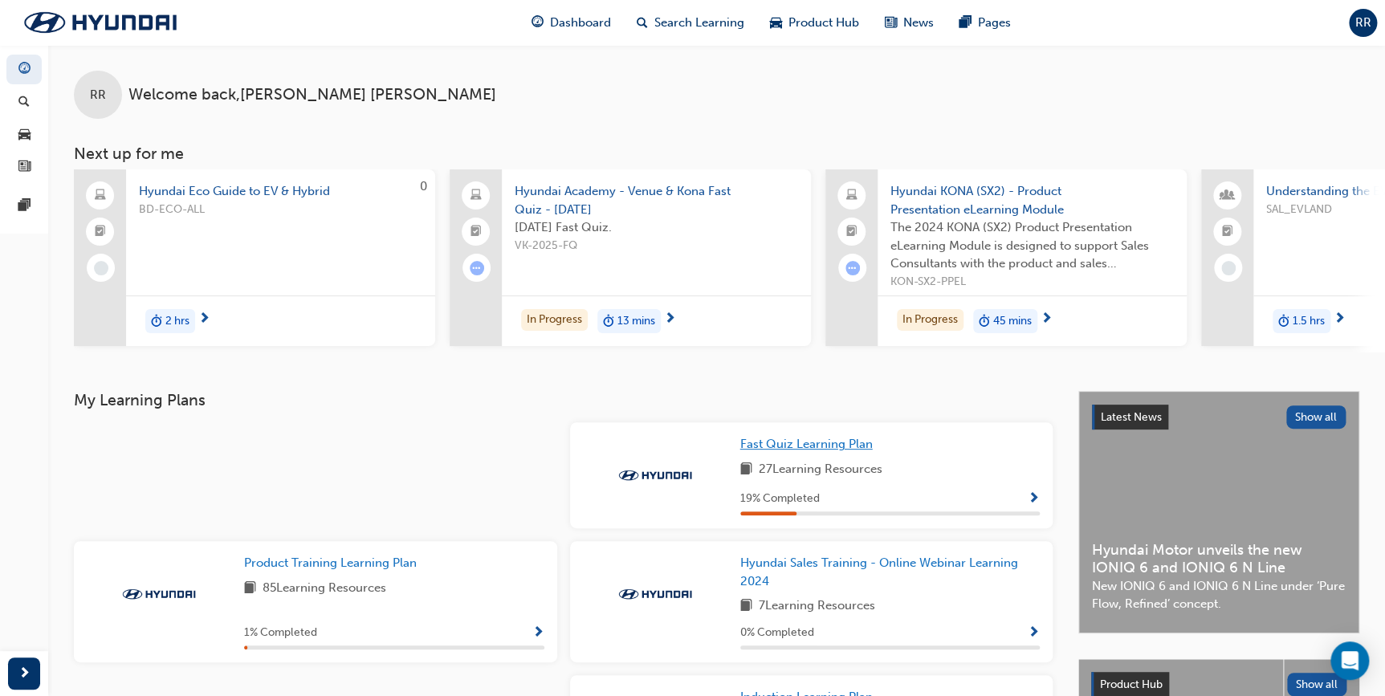
click at [829, 446] on span "Fast Quiz Learning Plan" at bounding box center [806, 444] width 132 height 14
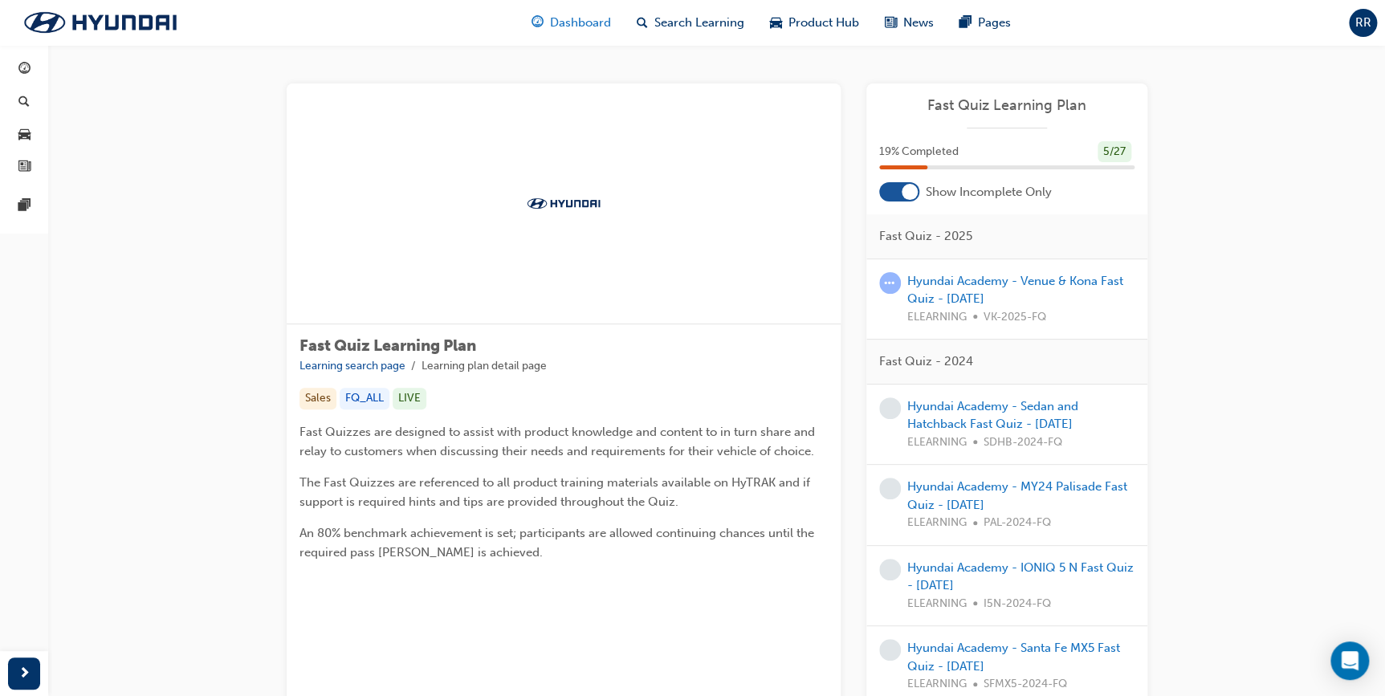
click at [568, 29] on span "Dashboard" at bounding box center [580, 23] width 61 height 18
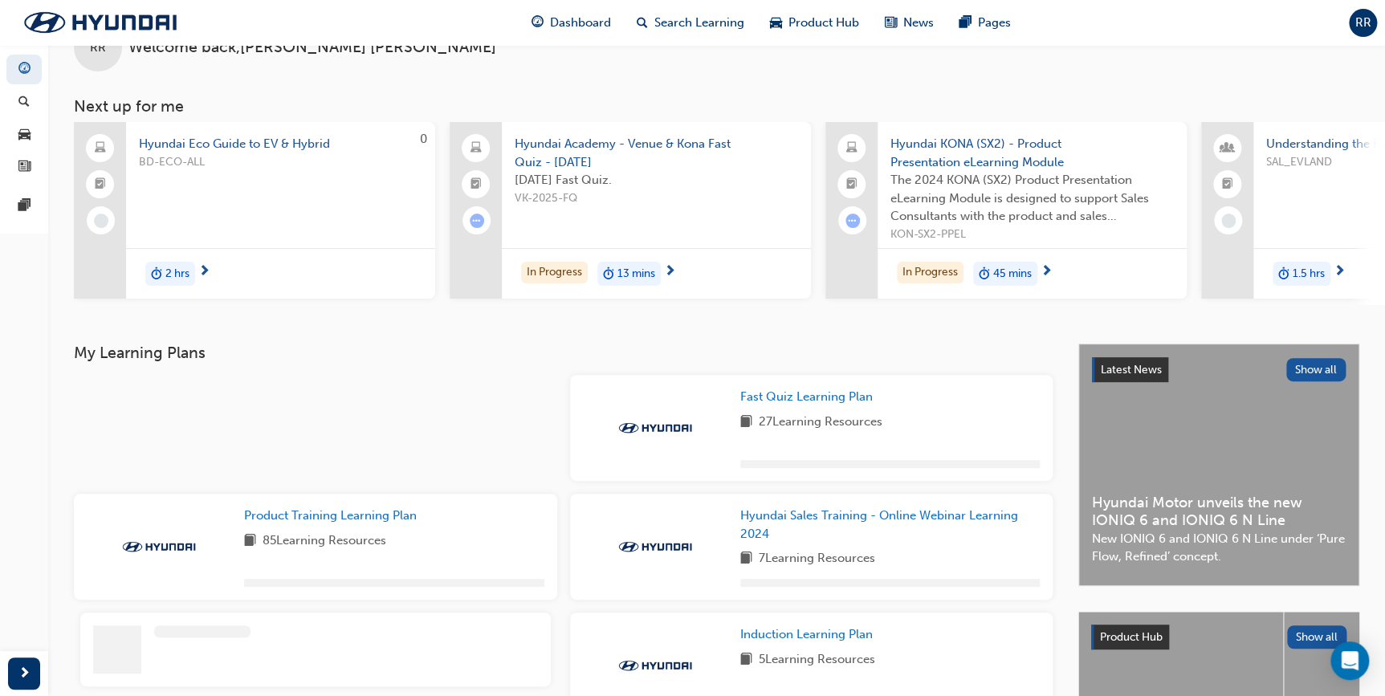
scroll to position [72, 0]
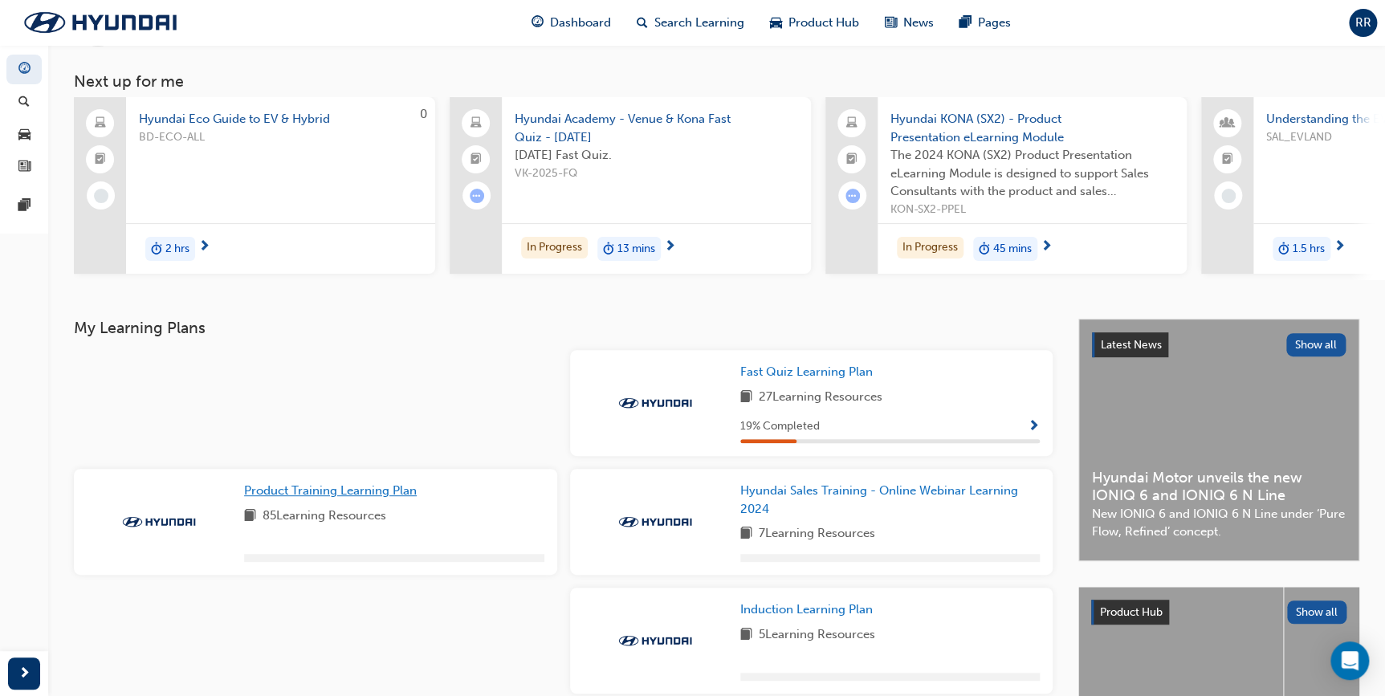
click at [346, 491] on span "Product Training Learning Plan" at bounding box center [330, 490] width 173 height 14
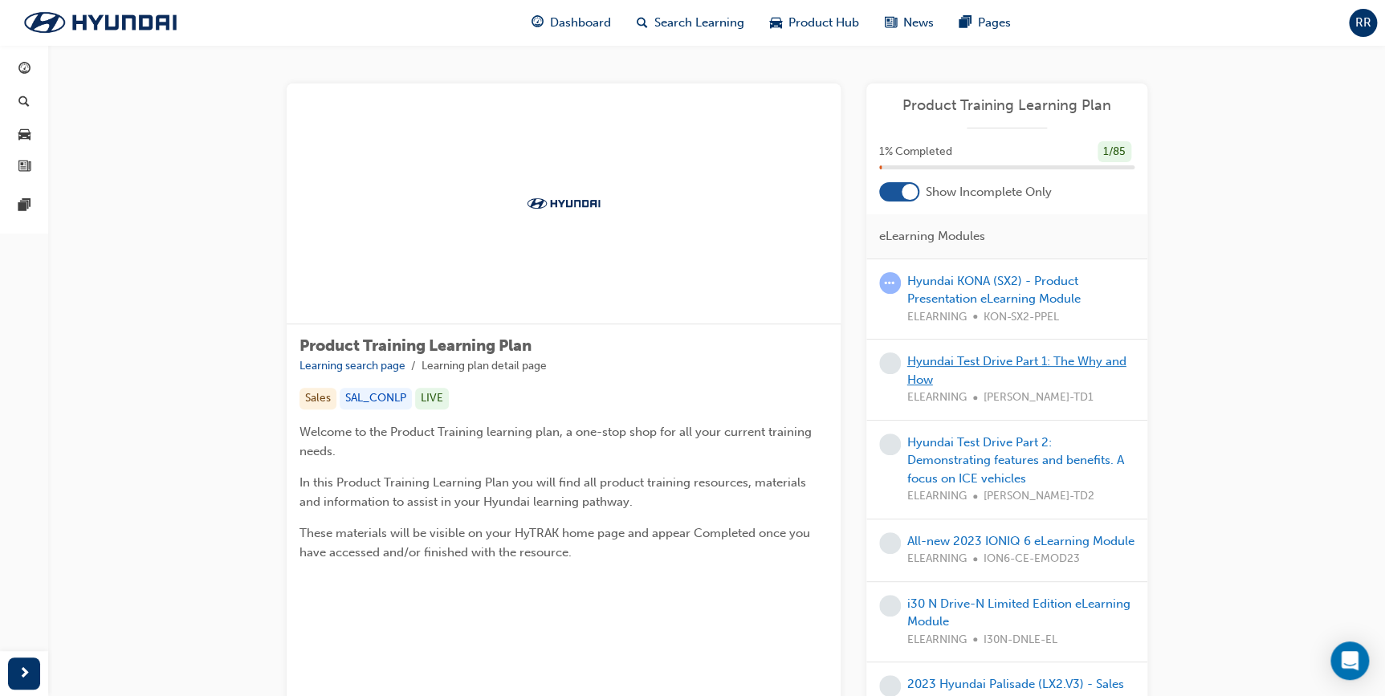
click at [931, 354] on link "Hyundai Test Drive Part 1: The Why and How" at bounding box center [1016, 370] width 219 height 33
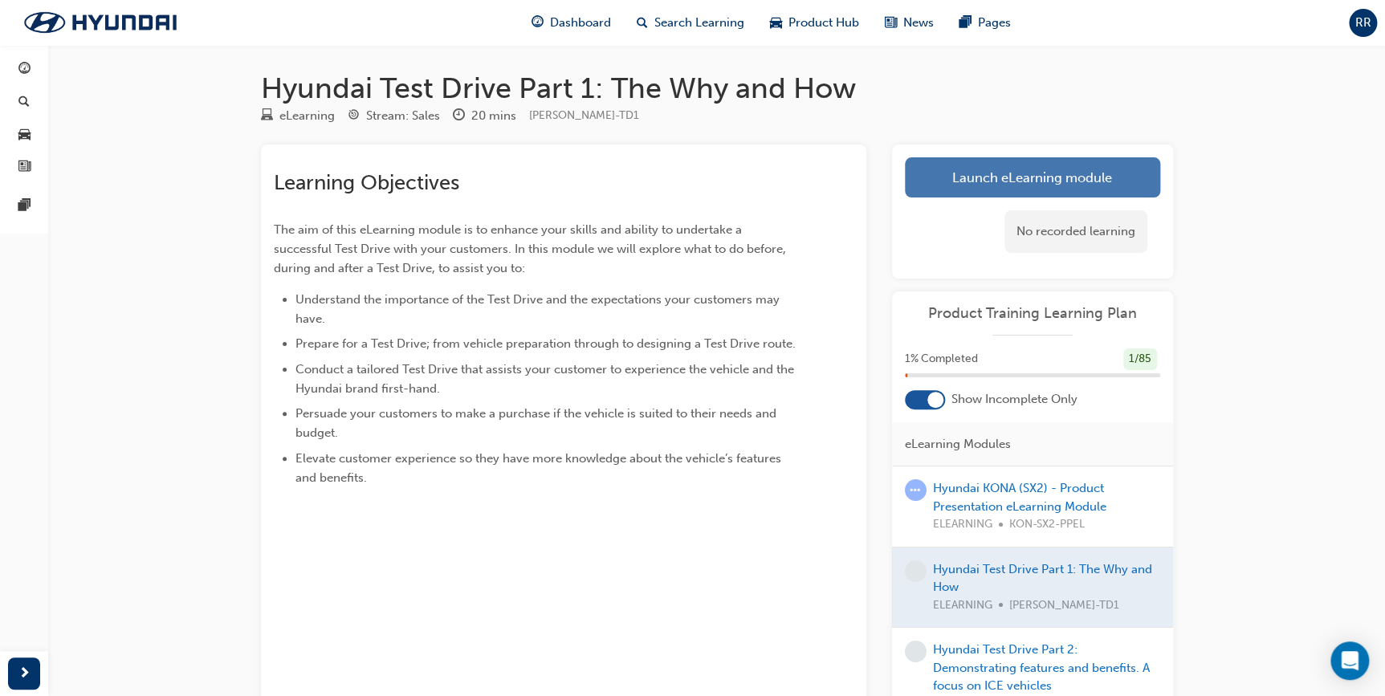
click at [1034, 170] on link "Launch eLearning module" at bounding box center [1032, 177] width 255 height 40
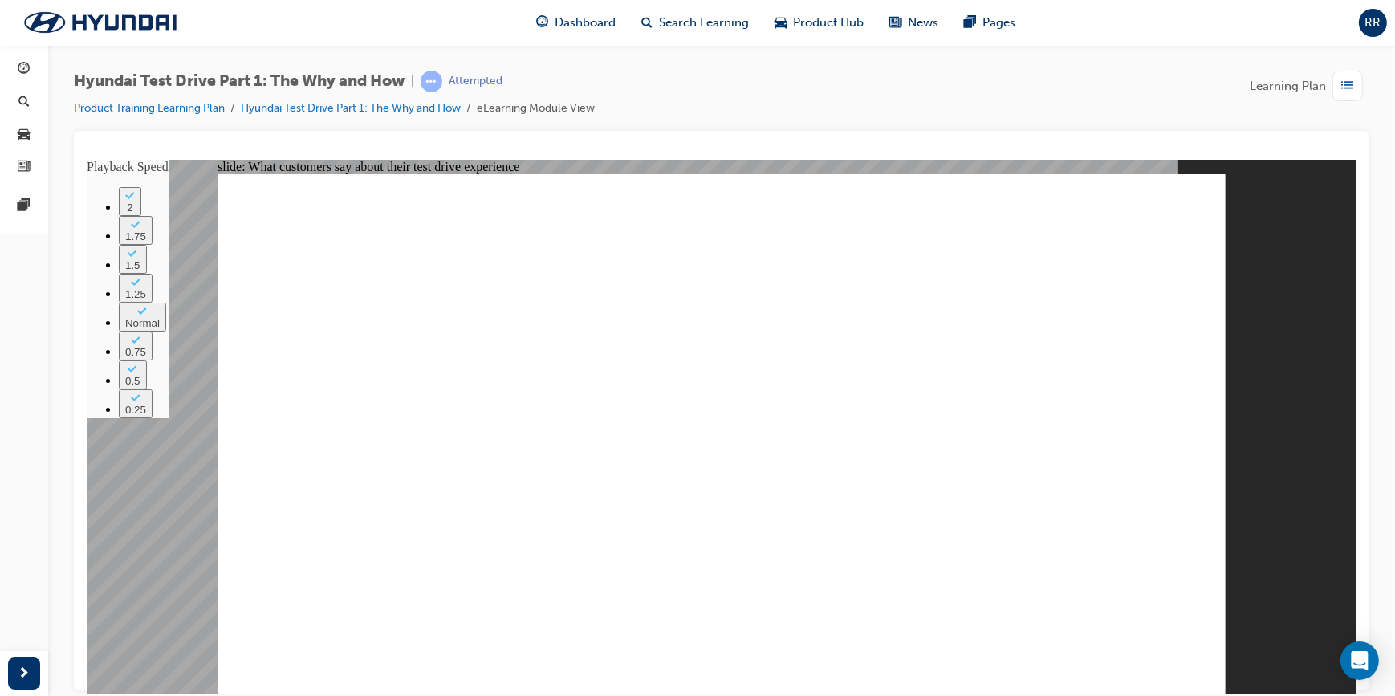
drag, startPoint x: 1171, startPoint y: 647, endPoint x: 1195, endPoint y: 645, distance: 24.1
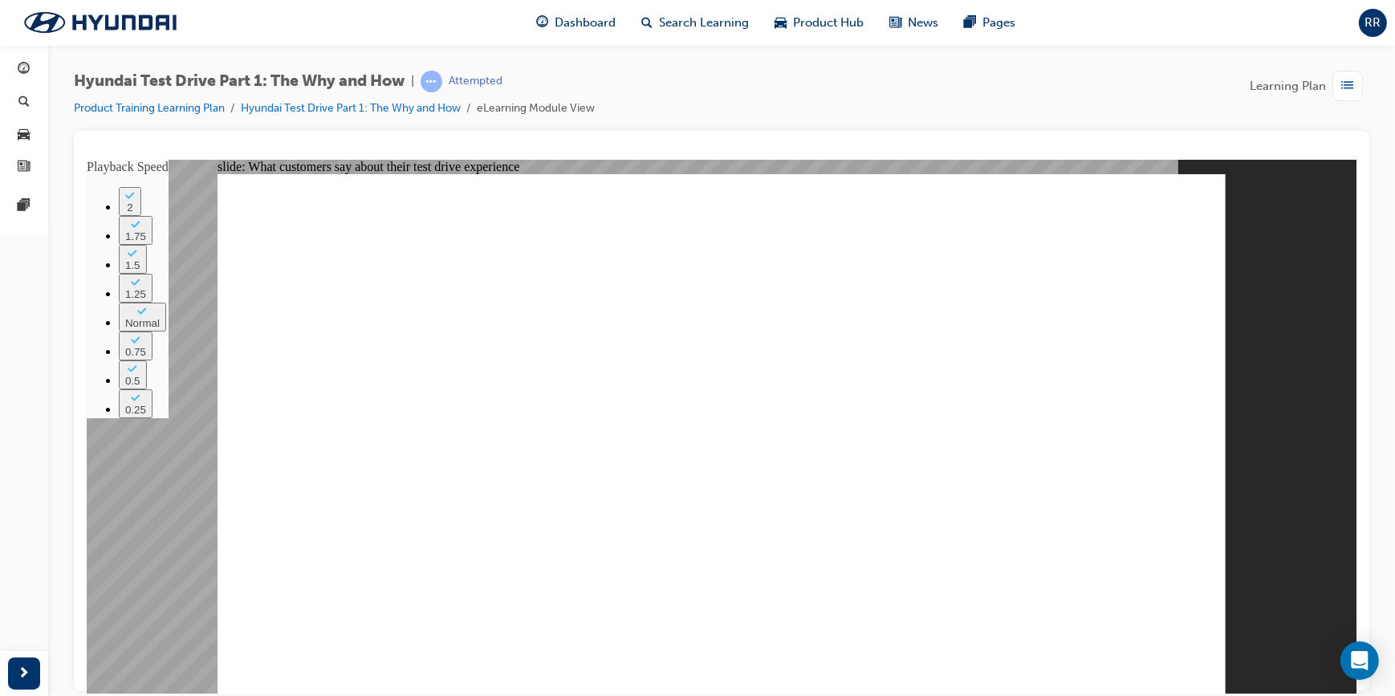
click at [86, 159] on image at bounding box center [86, 159] width 0 height 0
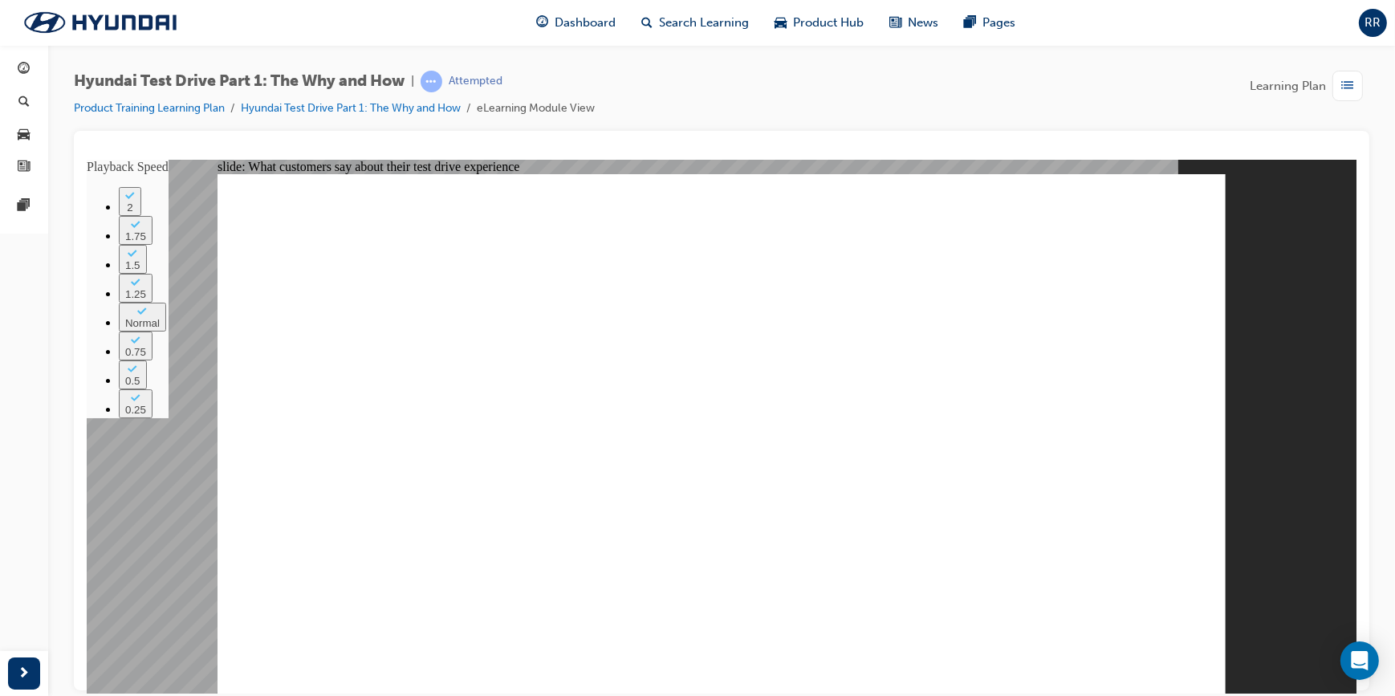
type input "274"
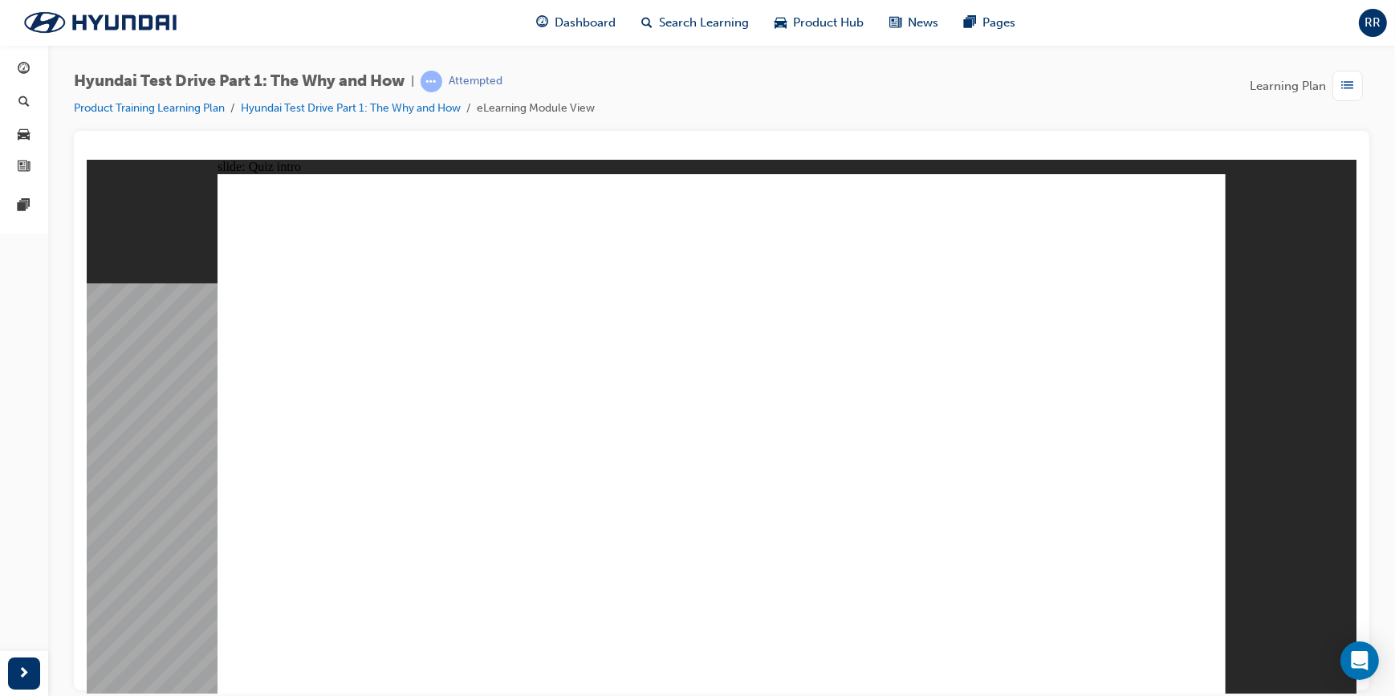
checkbox input "true"
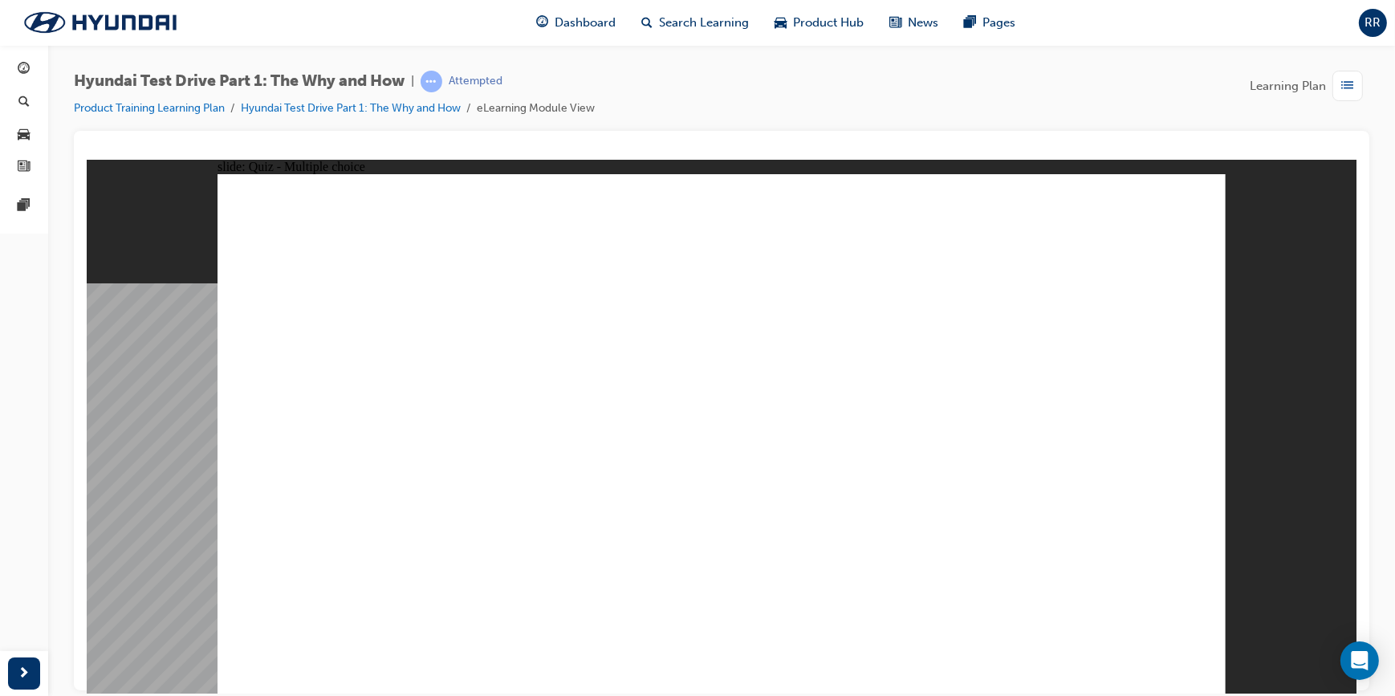
checkbox input "true"
drag, startPoint x: 300, startPoint y: 336, endPoint x: 452, endPoint y: 515, distance: 235.3
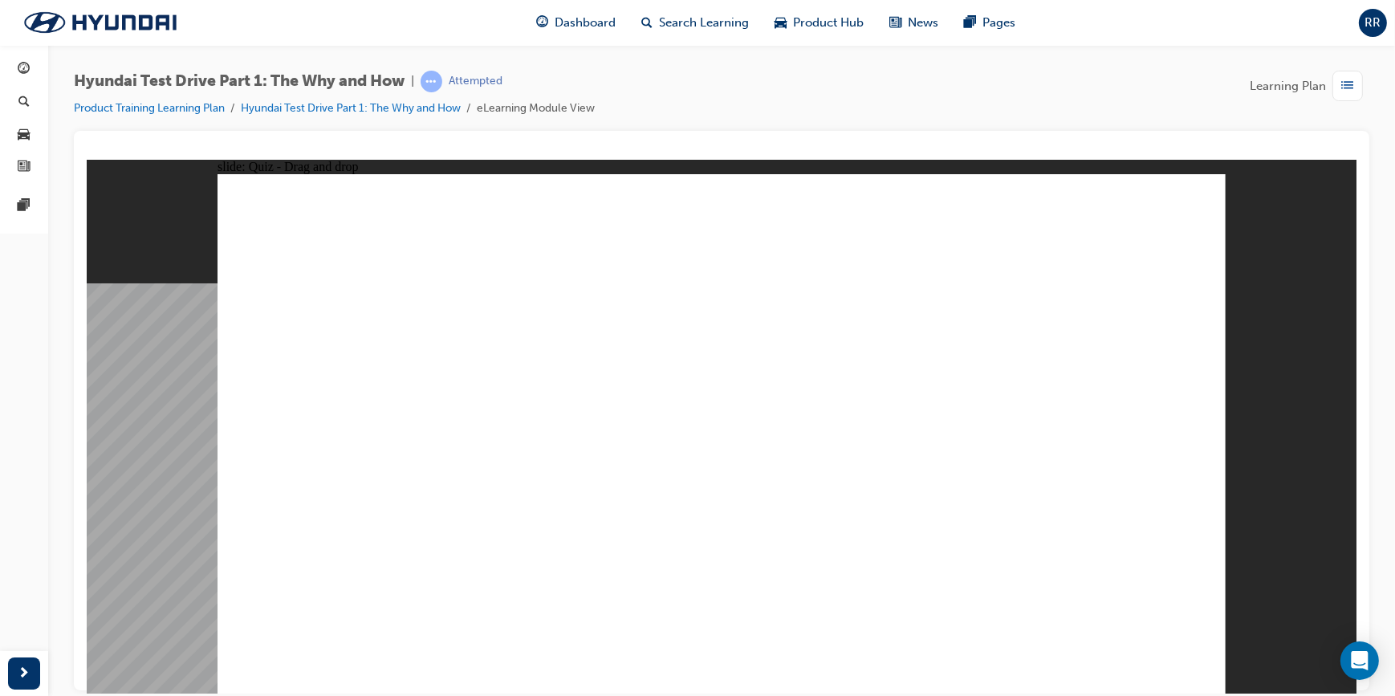
drag, startPoint x: 409, startPoint y: 341, endPoint x: 329, endPoint y: 517, distance: 192.9
drag, startPoint x: 595, startPoint y: 339, endPoint x: 987, endPoint y: 519, distance: 431.4
drag, startPoint x: 704, startPoint y: 336, endPoint x: 708, endPoint y: 511, distance: 175.1
drag, startPoint x: 706, startPoint y: 511, endPoint x: 712, endPoint y: 340, distance: 171.1
drag, startPoint x: 1035, startPoint y: 346, endPoint x: 712, endPoint y: 531, distance: 371.8
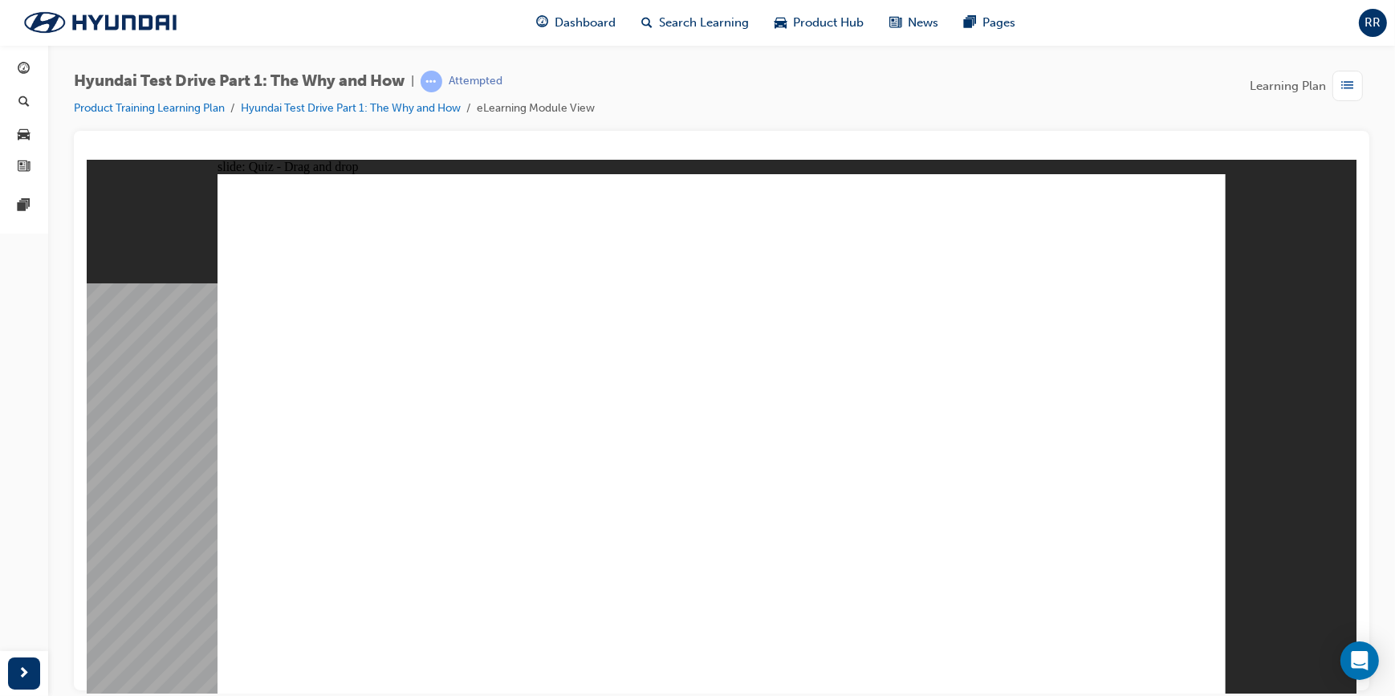
radio input "true"
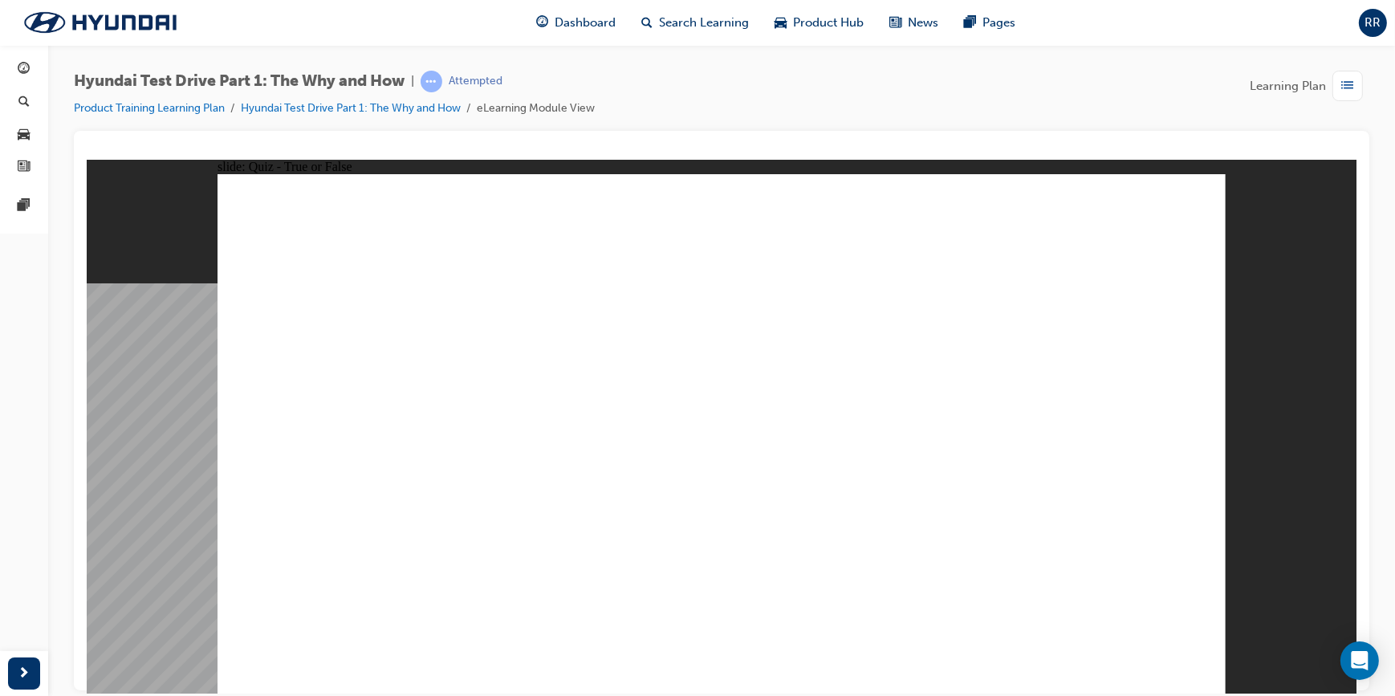
radio input "true"
drag, startPoint x: 1138, startPoint y: 323, endPoint x: 658, endPoint y: 544, distance: 529.5
drag, startPoint x: 983, startPoint y: 343, endPoint x: 492, endPoint y: 466, distance: 506.6
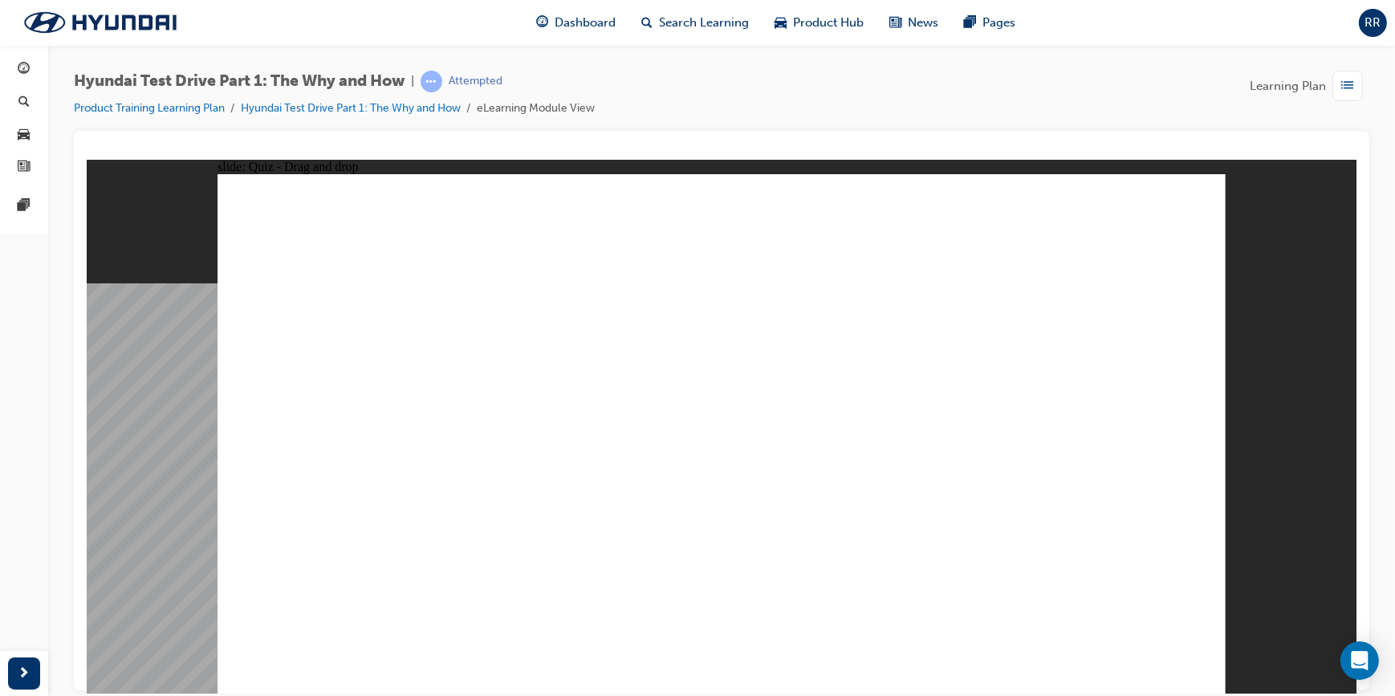
drag, startPoint x: 850, startPoint y: 348, endPoint x: 906, endPoint y: 503, distance: 164.1
drag, startPoint x: 474, startPoint y: 342, endPoint x: 1006, endPoint y: 468, distance: 547.0
drag, startPoint x: 340, startPoint y: 348, endPoint x: 648, endPoint y: 479, distance: 334.5
drag, startPoint x: 652, startPoint y: 310, endPoint x: 588, endPoint y: 547, distance: 245.2
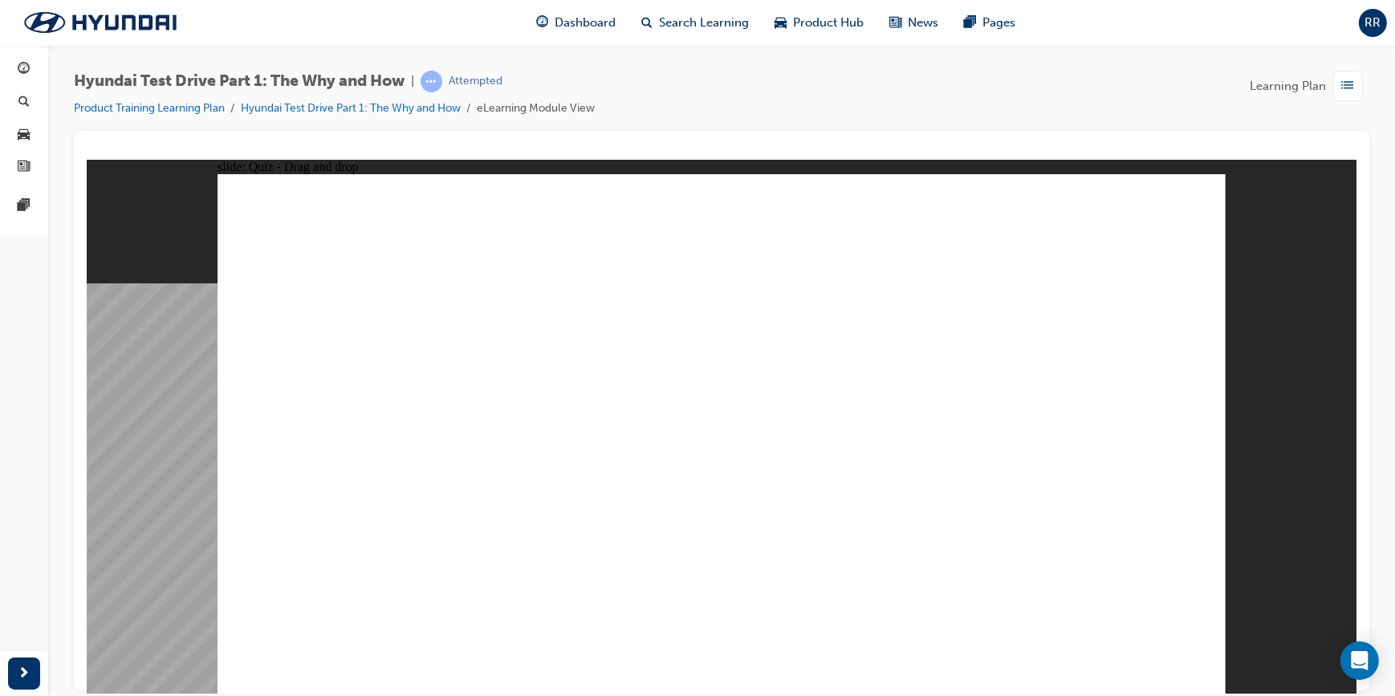
radio input "true"
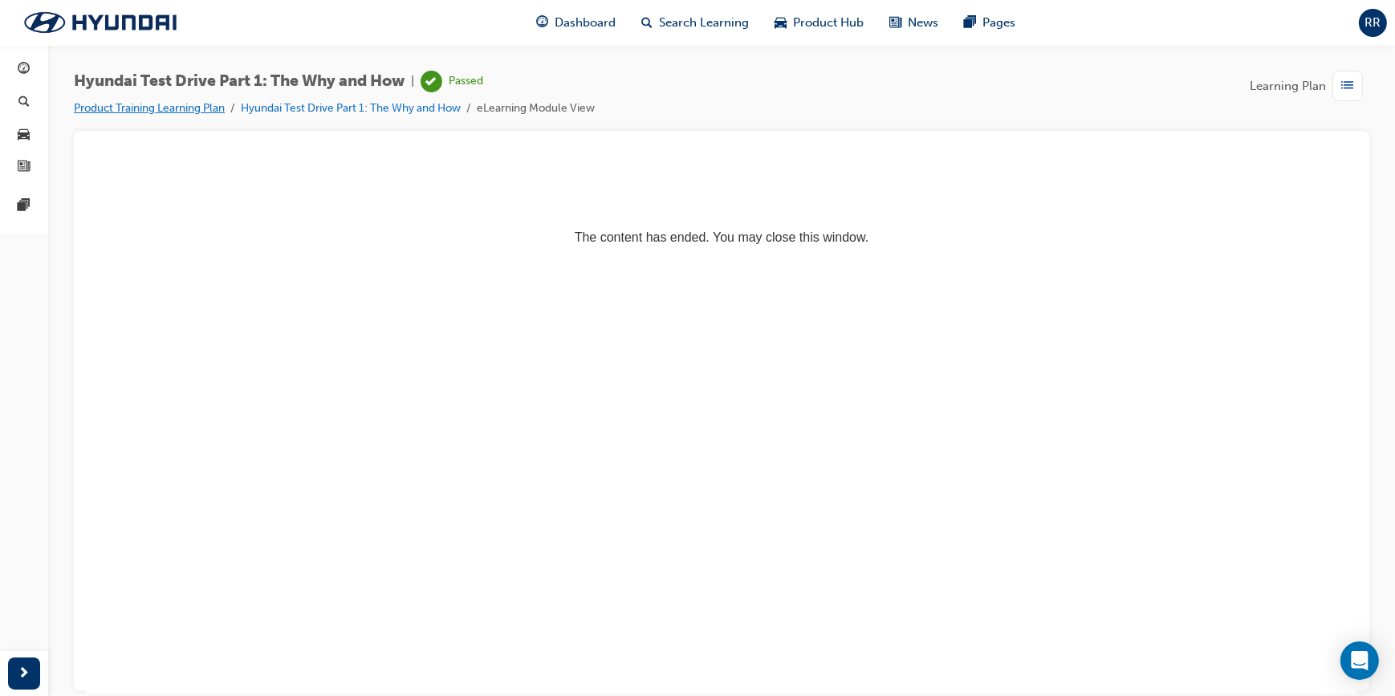
click at [180, 109] on link "Product Training Learning Plan" at bounding box center [149, 108] width 151 height 14
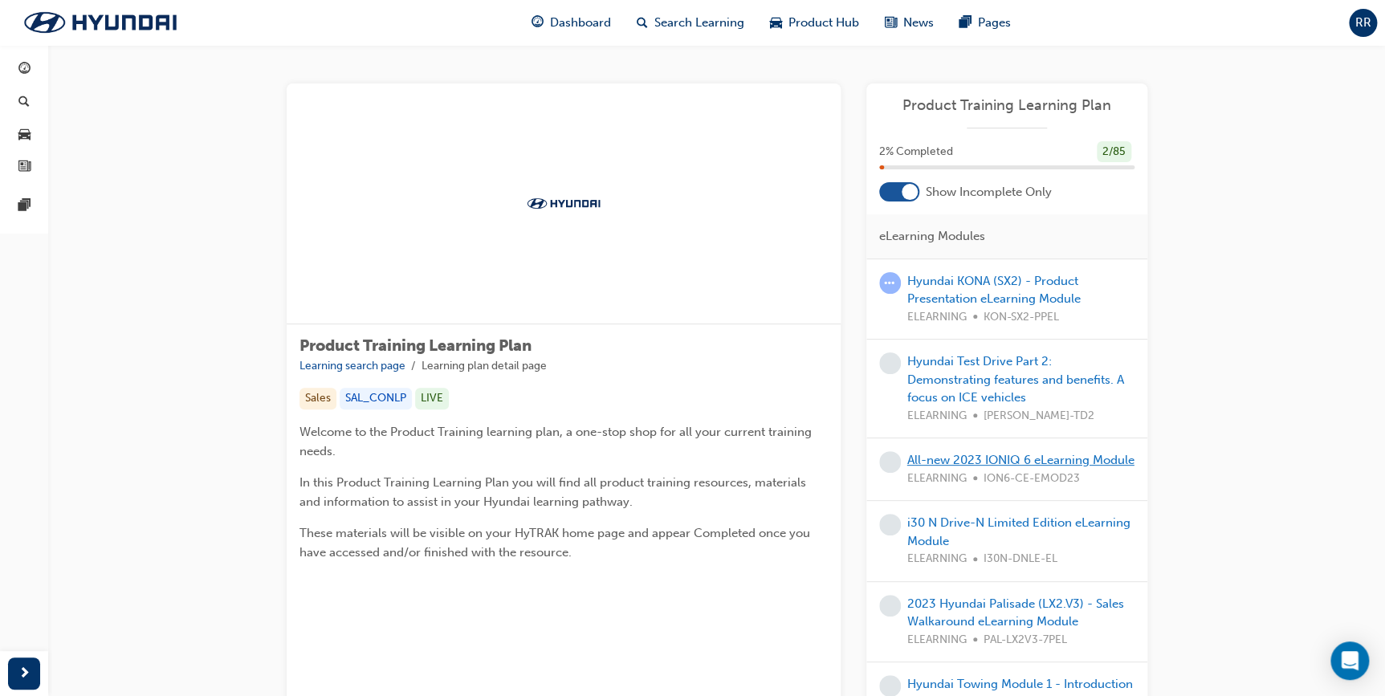
click at [938, 464] on link "All-new 2023 IONIQ 6 eLearning Module" at bounding box center [1020, 460] width 227 height 14
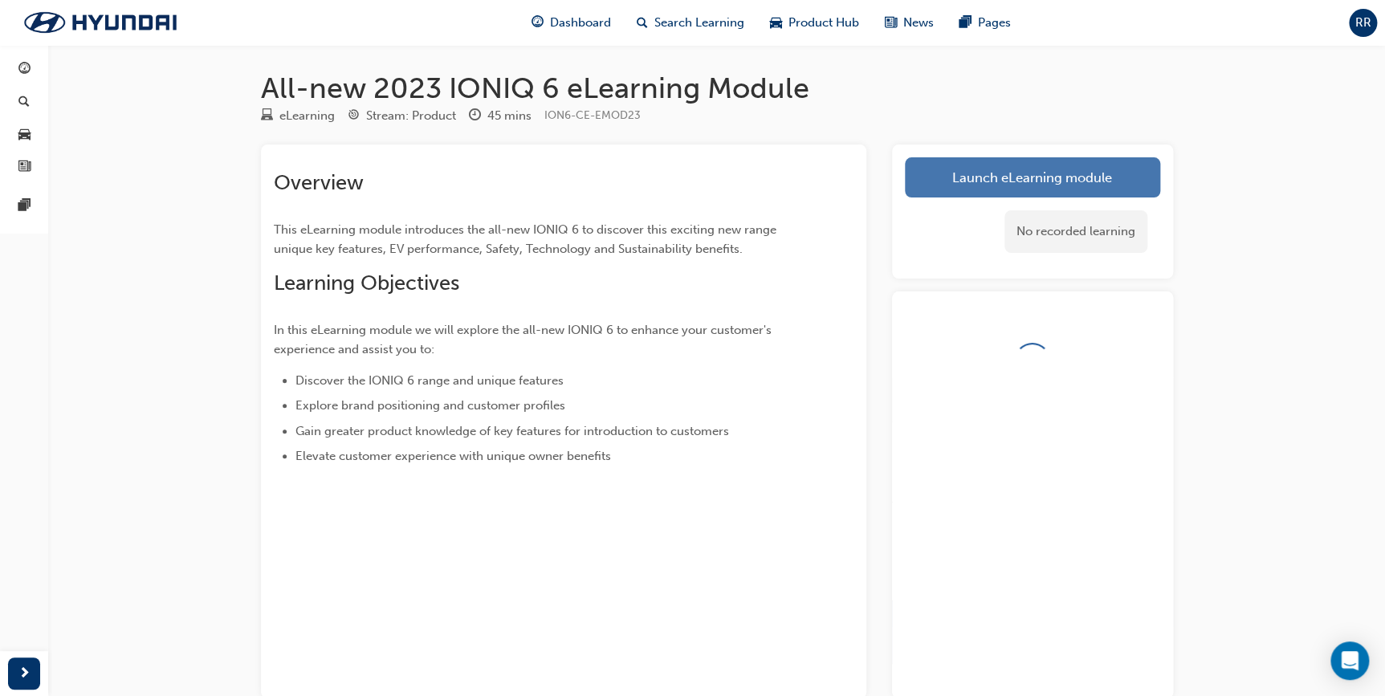
click at [947, 193] on link "Launch eLearning module" at bounding box center [1032, 177] width 255 height 40
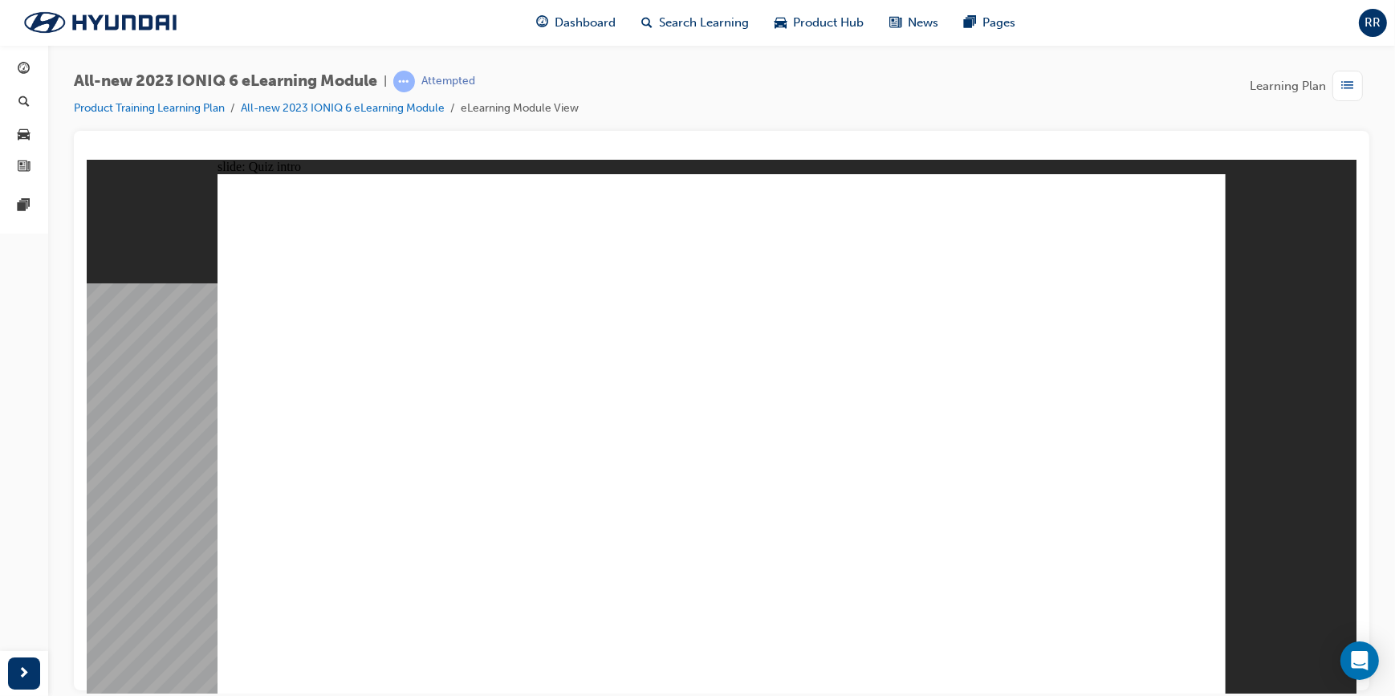
radio input "true"
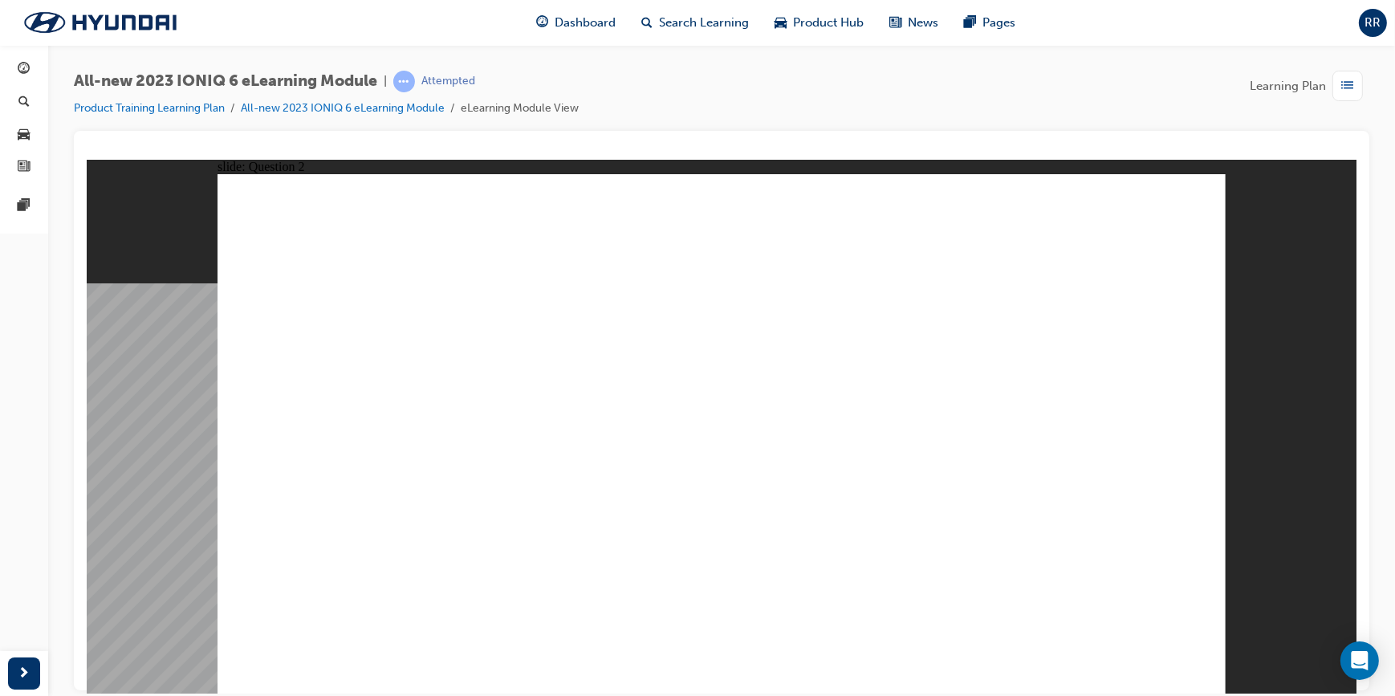
radio input "true"
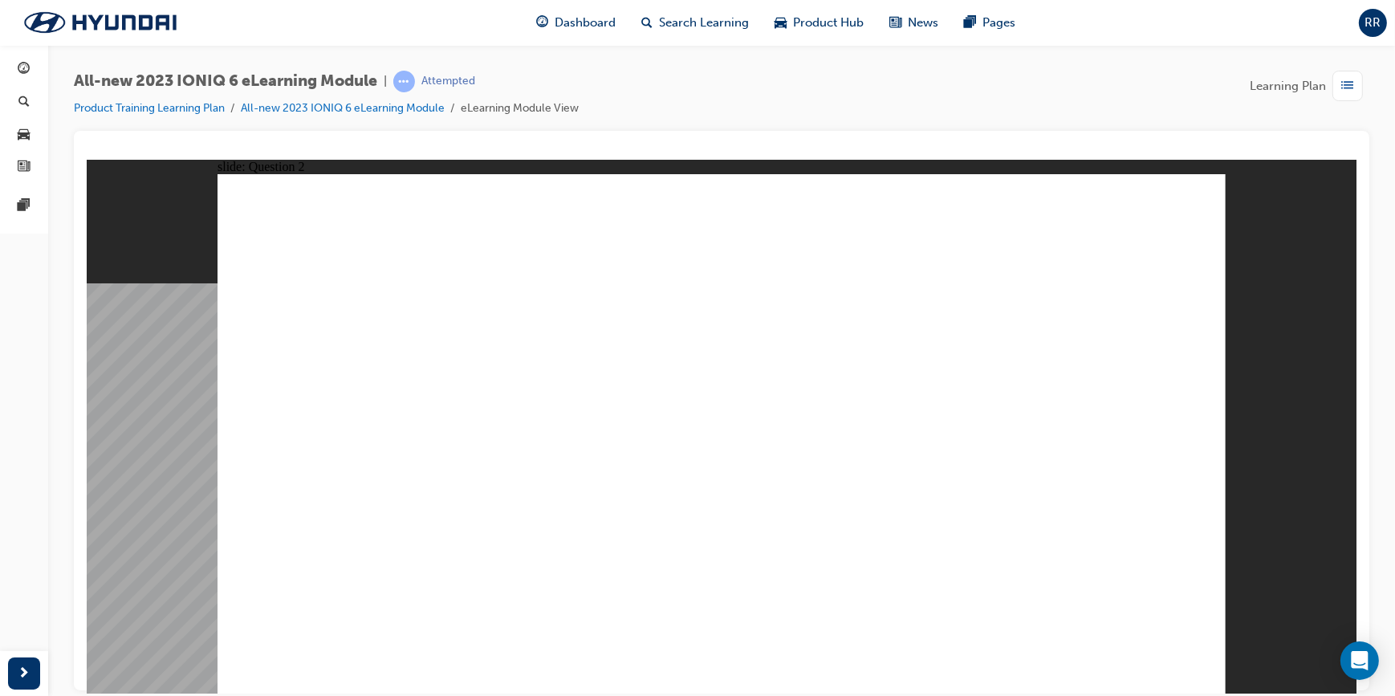
radio input "false"
radio input "true"
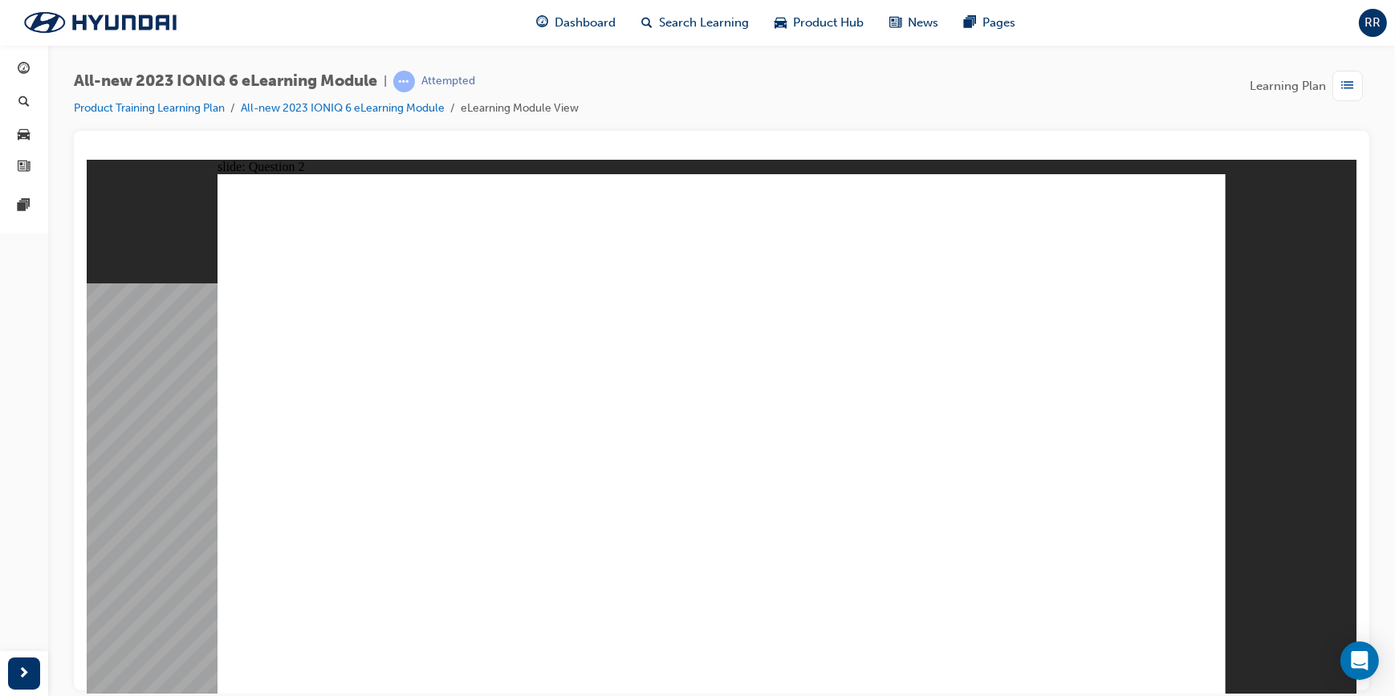
radio input "true"
radio input "false"
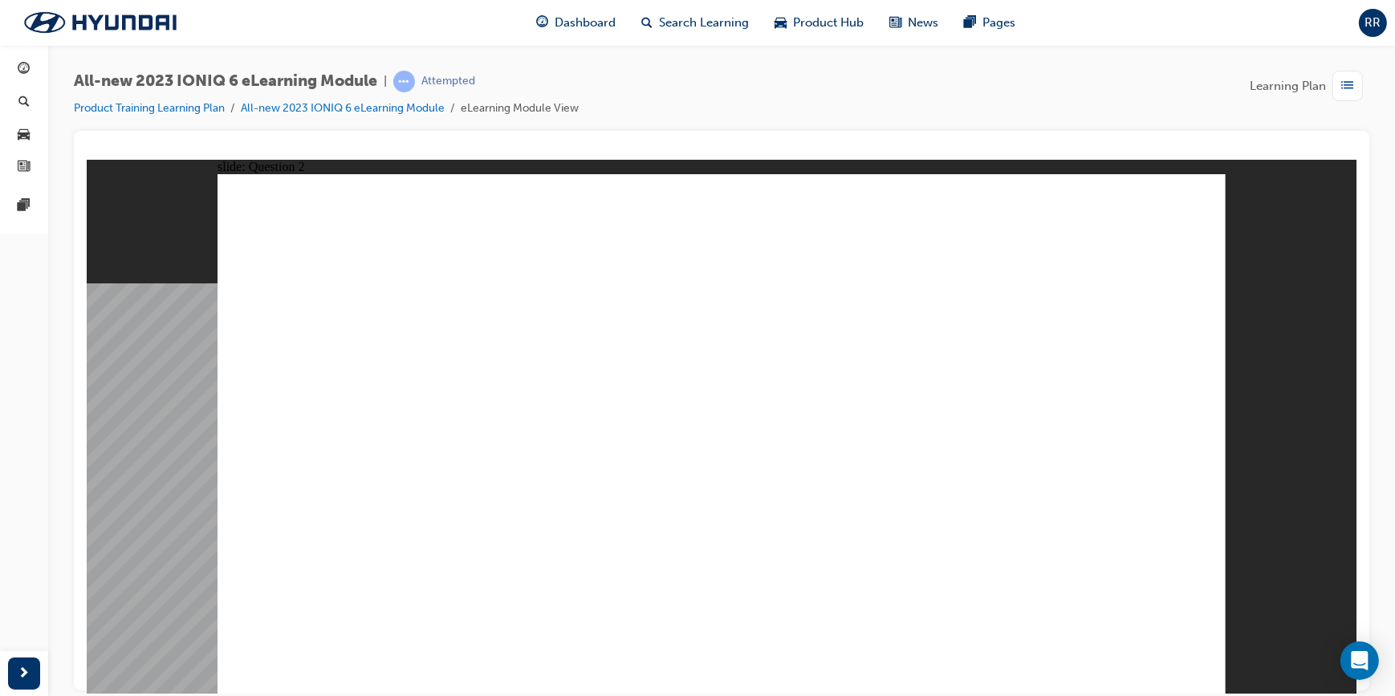
radio input "false"
radio input "true"
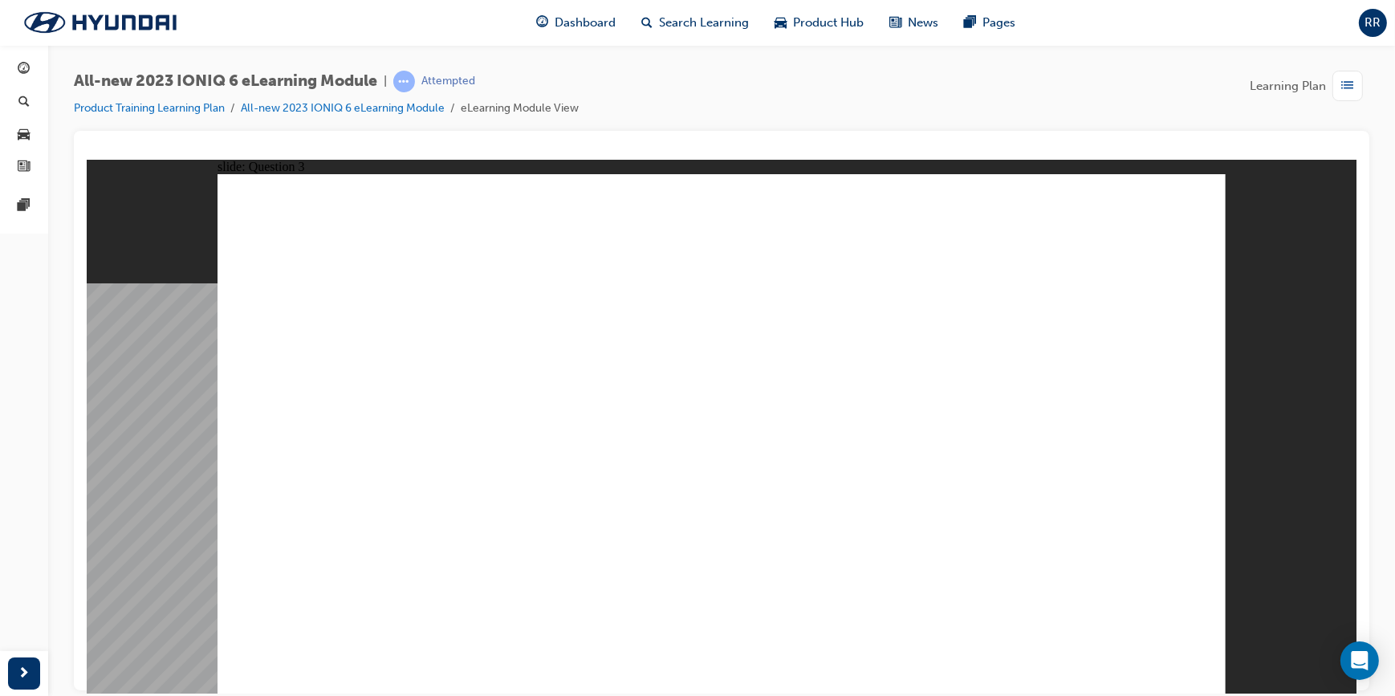
drag, startPoint x: 847, startPoint y: 544, endPoint x: 487, endPoint y: 463, distance: 369.3
drag, startPoint x: 565, startPoint y: 558, endPoint x: 557, endPoint y: 523, distance: 35.4
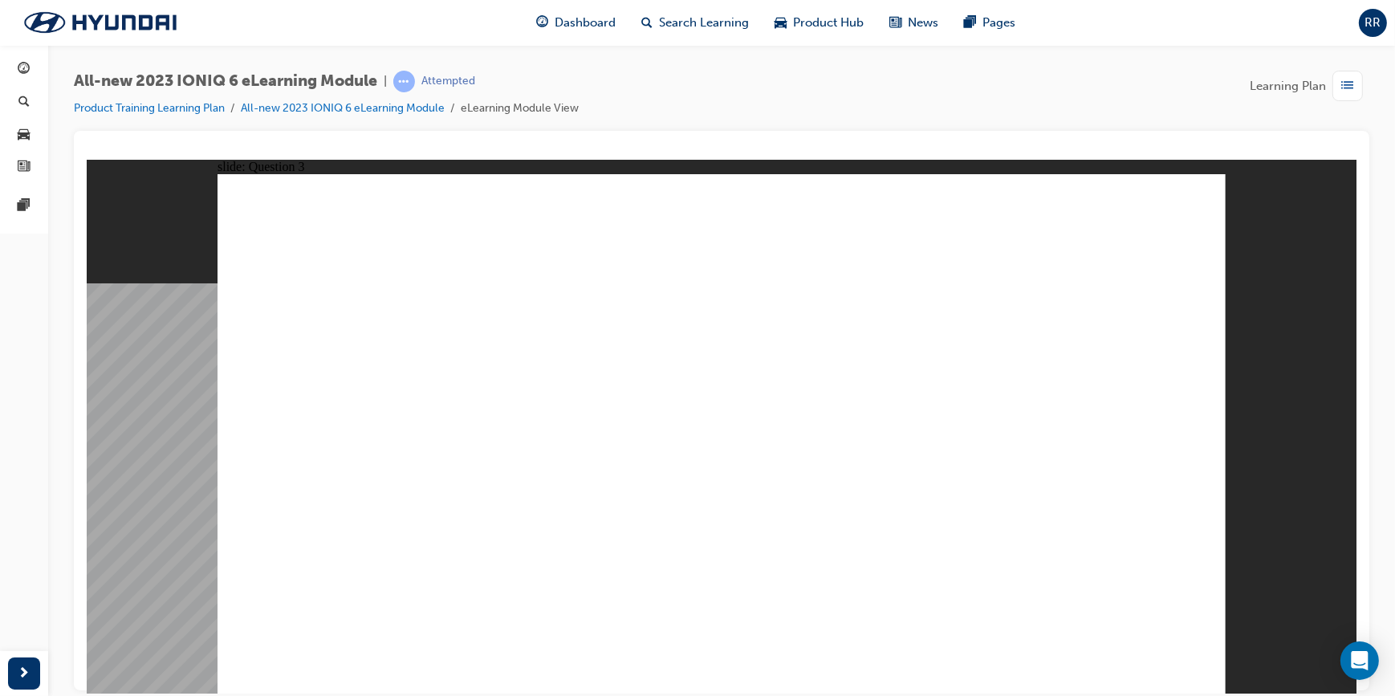
drag, startPoint x: 499, startPoint y: 337, endPoint x: 581, endPoint y: 465, distance: 151.7
drag, startPoint x: 967, startPoint y: 326, endPoint x: 890, endPoint y: 442, distance: 138.9
